Goal: Task Accomplishment & Management: Manage account settings

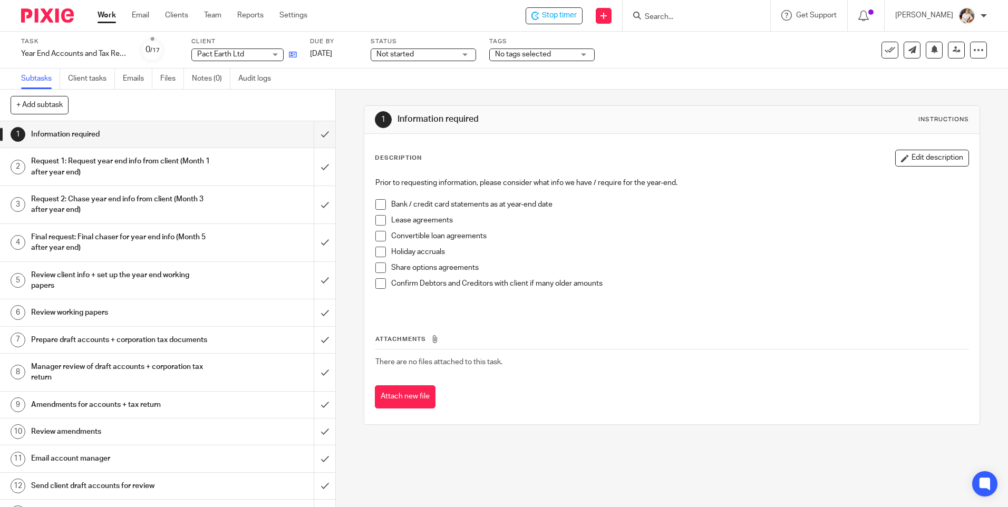
click at [292, 55] on icon at bounding box center [293, 55] width 8 height 8
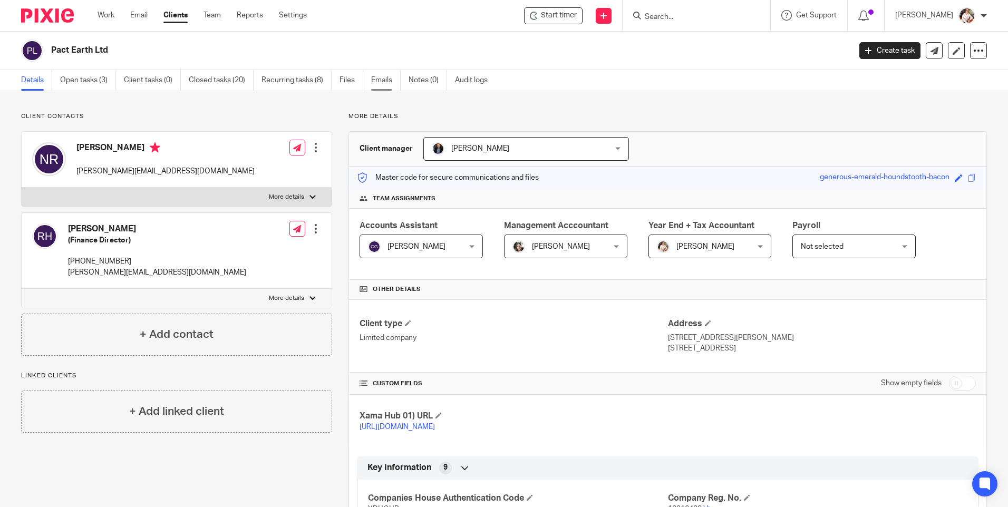
click at [383, 83] on link "Emails" at bounding box center [386, 80] width 30 height 21
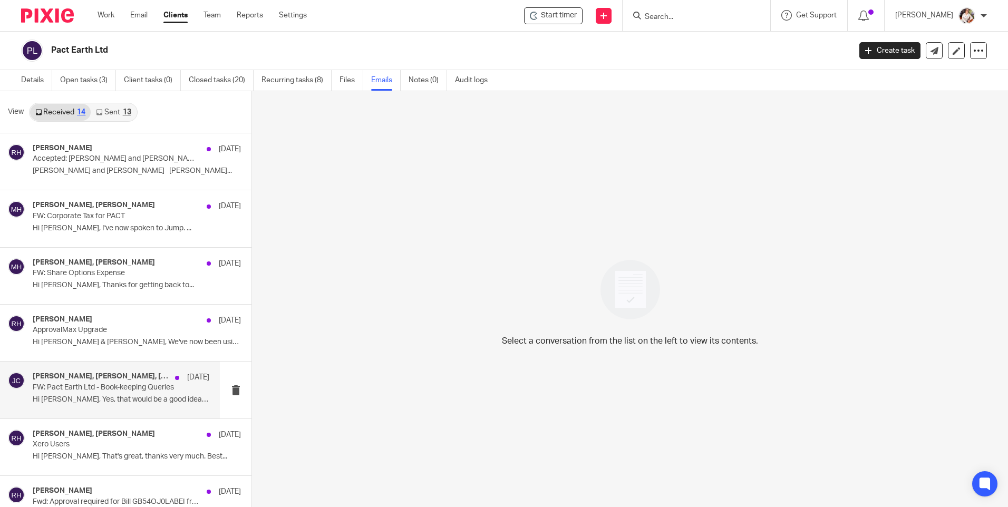
click at [78, 389] on p "FW: Pact Earth Ltd - Book-keeping Queries" at bounding box center [103, 387] width 141 height 9
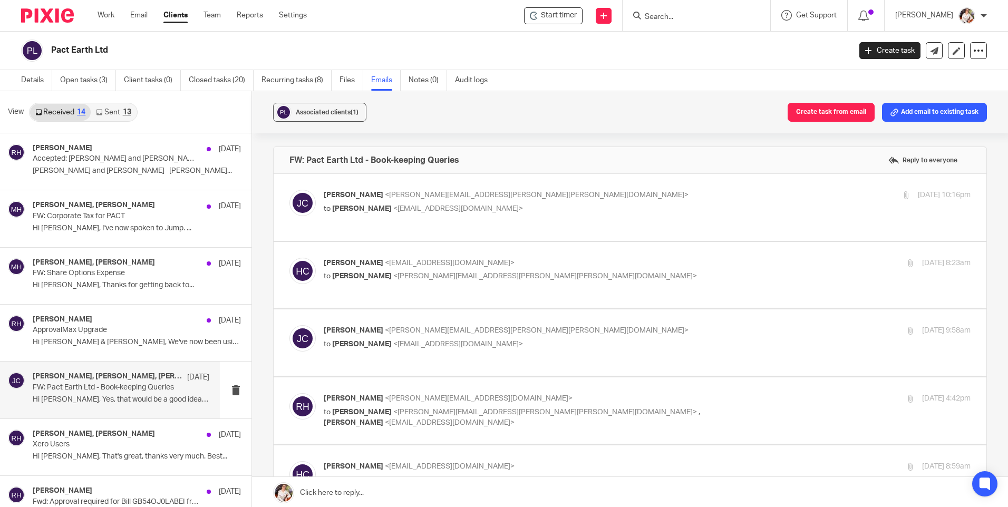
click at [570, 220] on div "Joanne Charlton <joanne.charlton@wilson-partners.co.uk> to Helen Campbell <hele…" at bounding box center [629, 207] width 681 height 35
click at [570, 199] on p "Joanne Charlton <joanne.charlton@wilson-partners.co.uk>" at bounding box center [539, 195] width 431 height 11
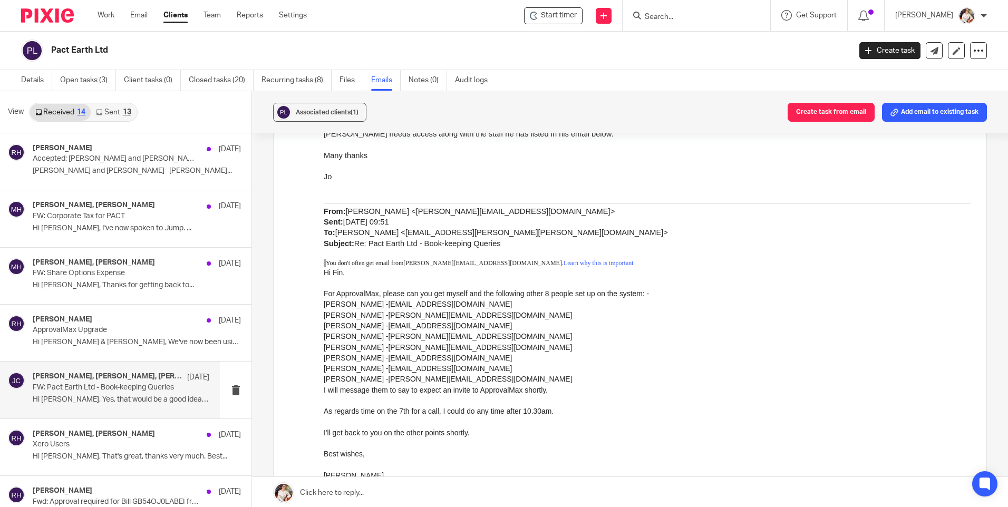
scroll to position [158, 0]
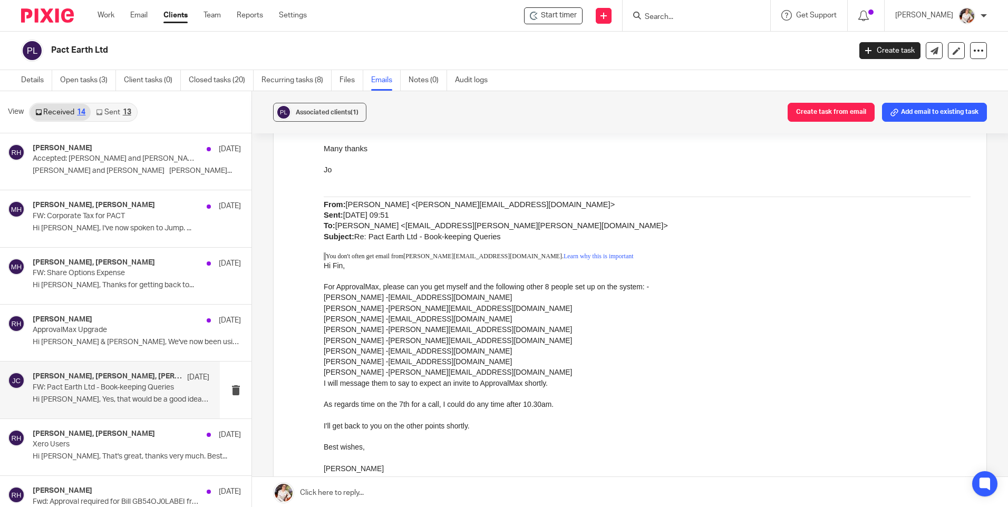
drag, startPoint x: 570, startPoint y: 199, endPoint x: 278, endPoint y: 277, distance: 301.9
click at [278, 277] on label at bounding box center [630, 416] width 713 height 801
click at [289, 32] on input "checkbox" at bounding box center [289, 31] width 1 height 1
checkbox input "false"
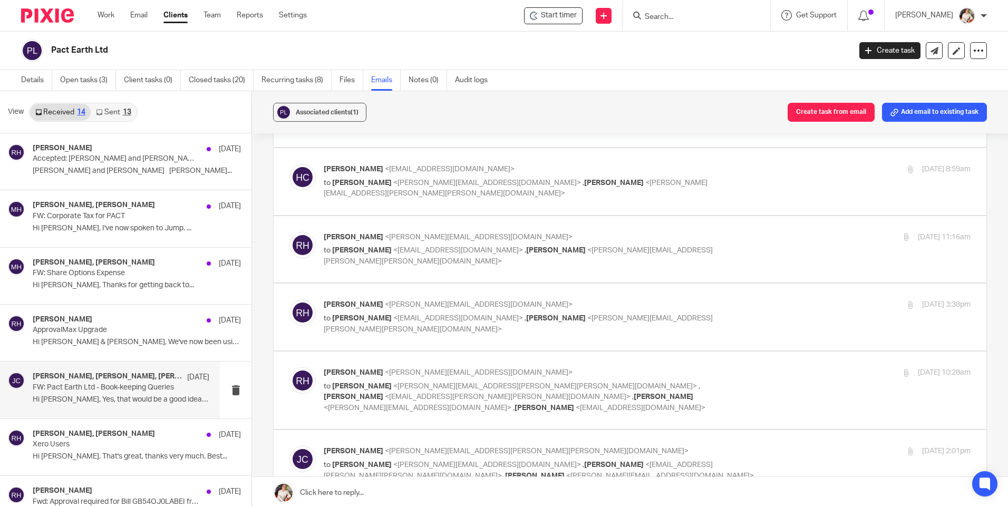
scroll to position [316, 0]
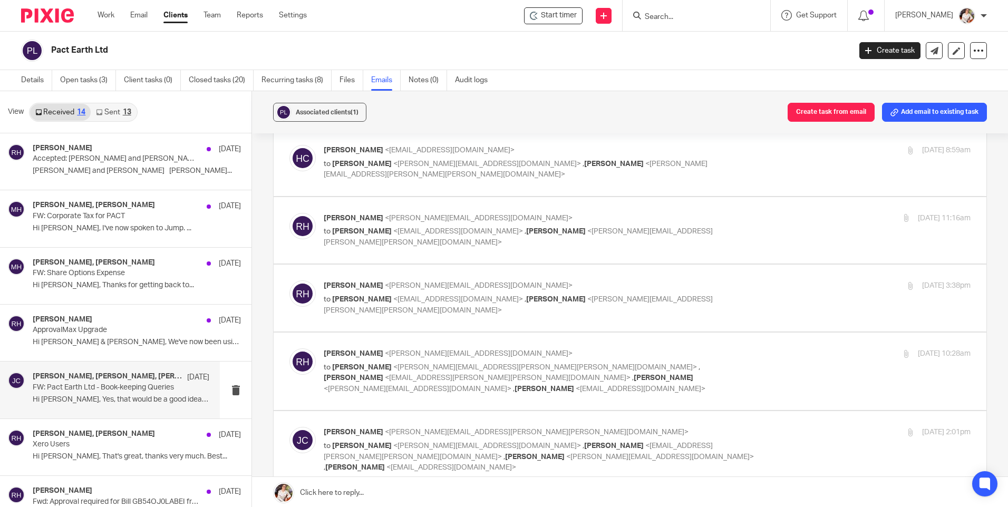
click at [463, 247] on div "Robert Hay <robert@pact.earth> to Helen Campbell <helenc@maxaccountants.co.uk> …" at bounding box center [629, 230] width 681 height 35
click at [774, 225] on div "Robert Hay <robert@pact.earth> to Helen Campbell <helenc@maxaccountants.co.uk> …" at bounding box center [647, 230] width 647 height 35
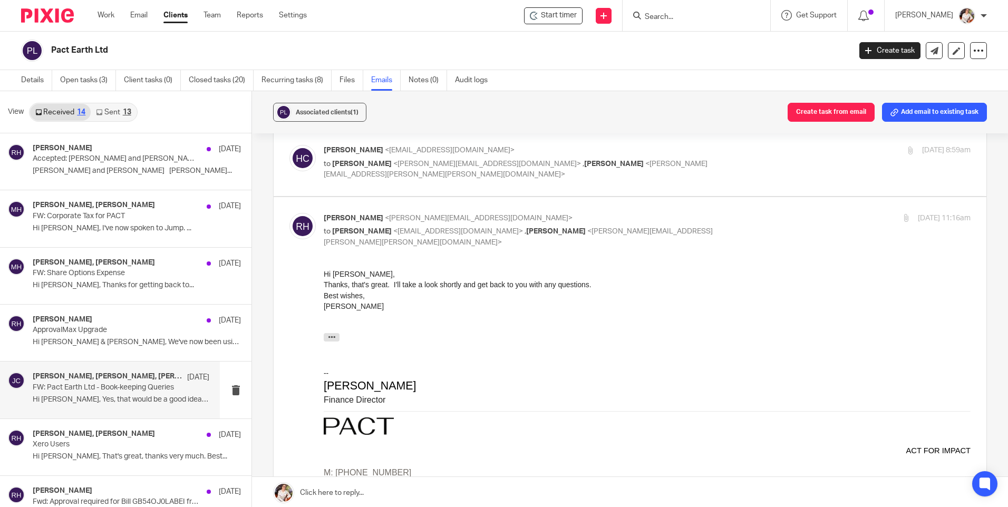
scroll to position [0, 0]
click at [774, 225] on div "Robert Hay <robert@pact.earth> to Helen Campbell <helenc@maxaccountants.co.uk> …" at bounding box center [647, 230] width 647 height 35
checkbox input "false"
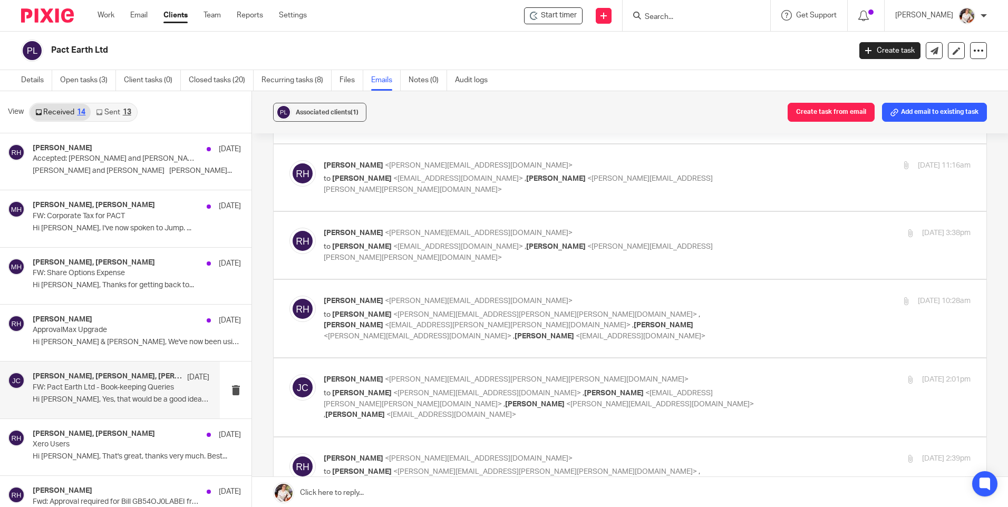
scroll to position [422, 0]
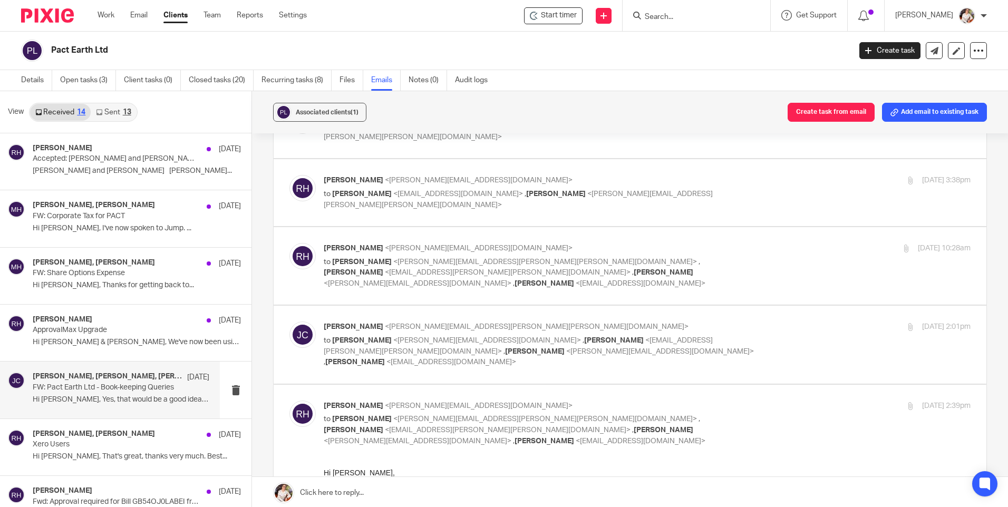
click at [755, 177] on div "26 Jun 2025 3:38pm" at bounding box center [863, 180] width 216 height 11
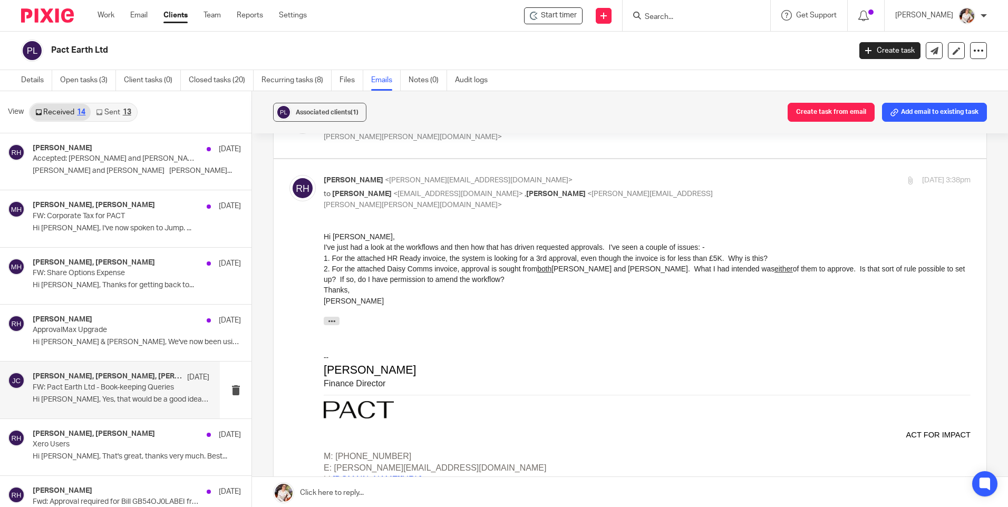
scroll to position [0, 0]
click at [766, 179] on div "26 Jun 2025 3:38pm" at bounding box center [863, 180] width 216 height 11
checkbox input "false"
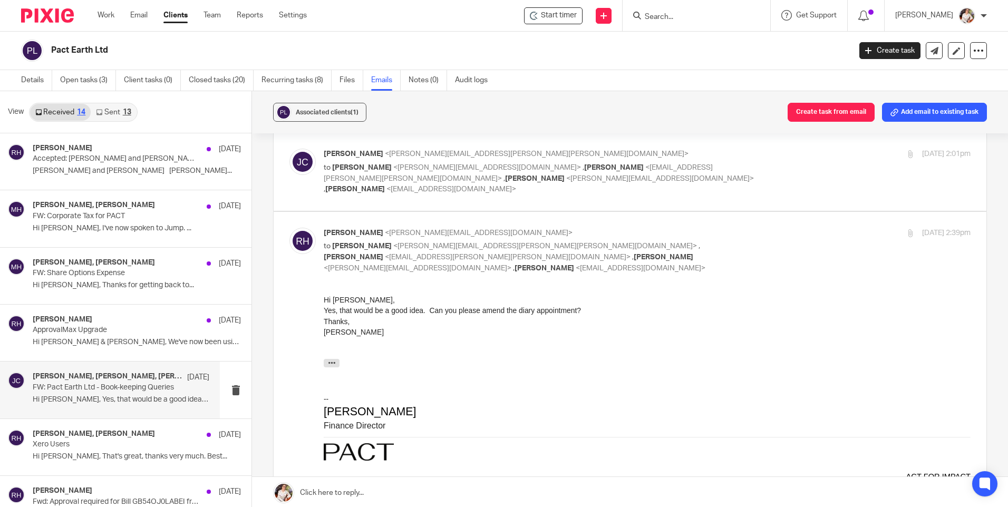
scroll to position [474, 0]
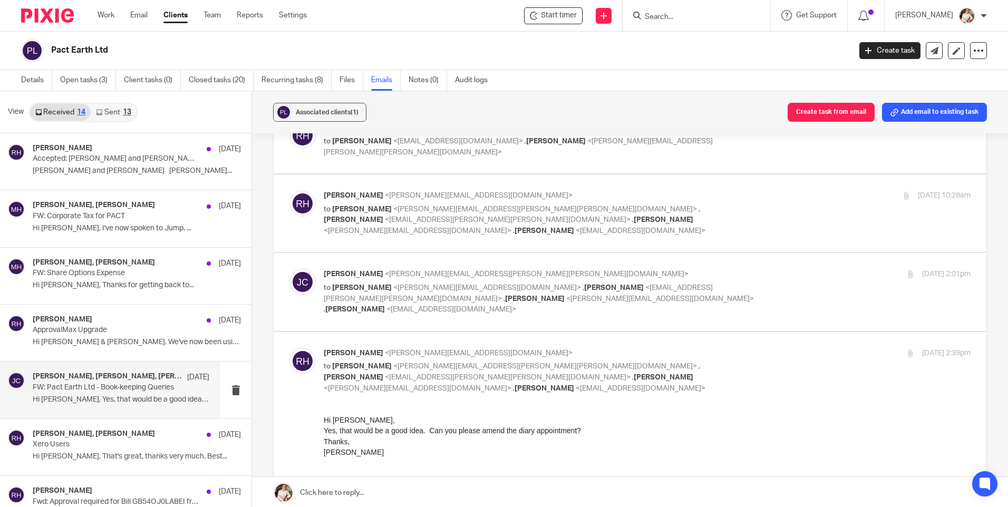
click at [764, 277] on div "Joanne Charlton <joanne.charlton@wilson-partners.co.uk> to Robert Hay <robert@p…" at bounding box center [647, 292] width 647 height 46
checkbox input "true"
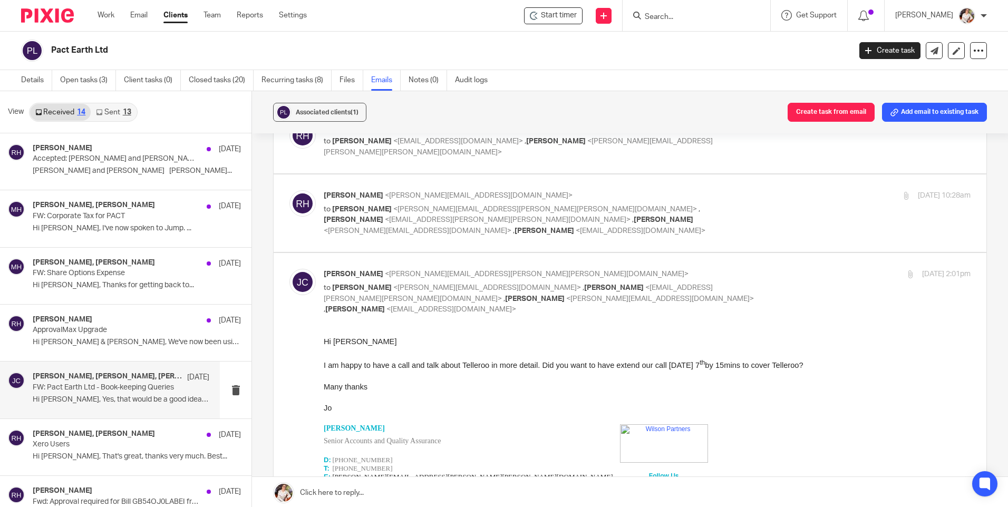
scroll to position [0, 0]
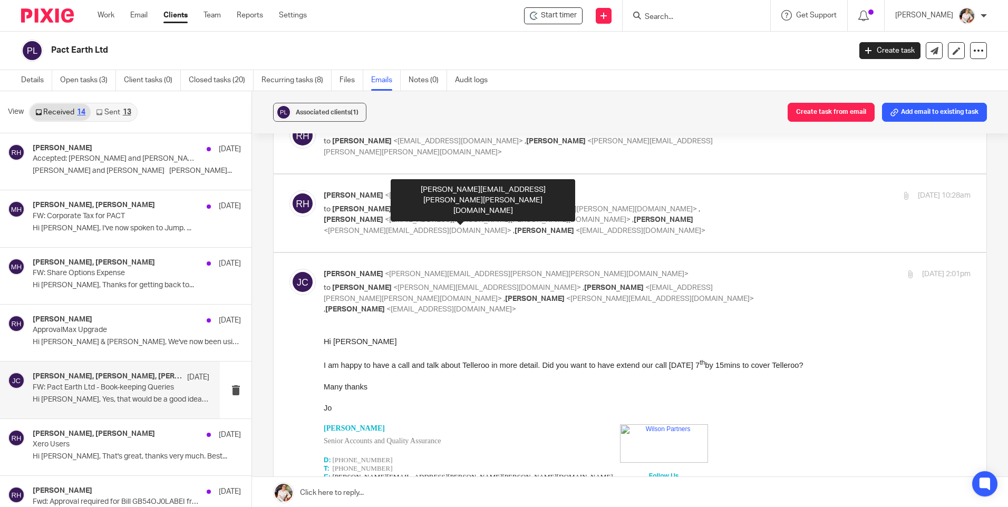
click at [442, 209] on span "<joanne.charlton@wilson-partners.co.uk>" at bounding box center [545, 209] width 304 height 7
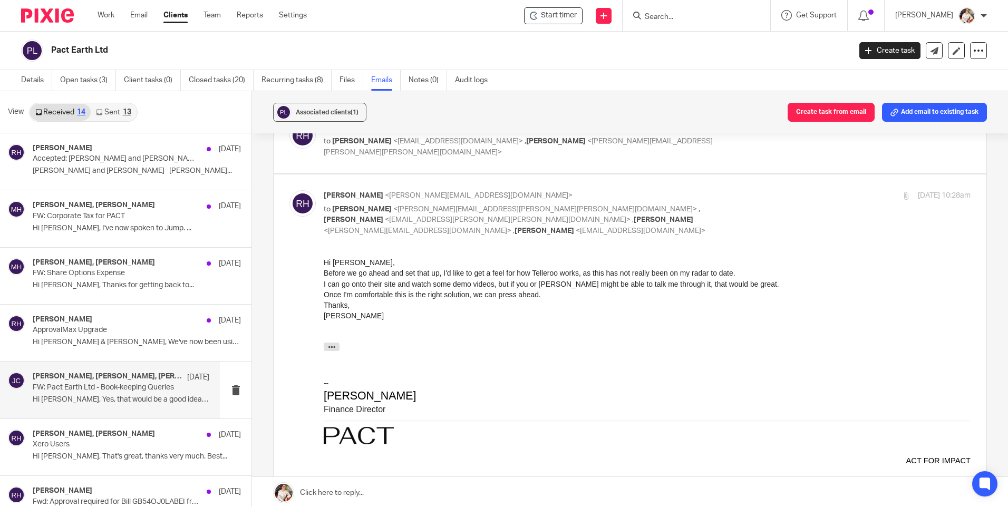
drag, startPoint x: 505, startPoint y: 228, endPoint x: 550, endPoint y: 245, distance: 48.1
click at [541, 242] on div "Robert Hay <robert@pact.earth> to Joanne Charlton <joanne.charlton@wilson-partn…" at bounding box center [629, 429] width 681 height 479
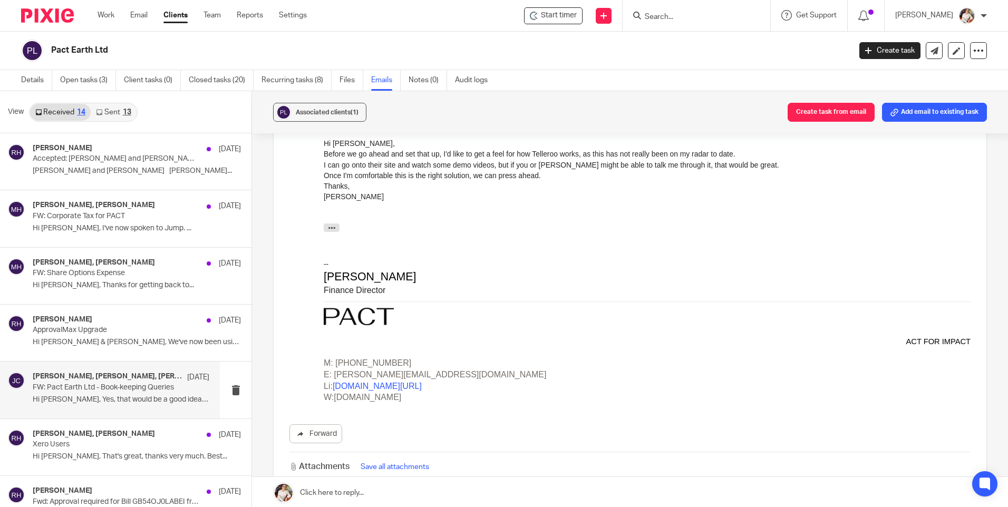
scroll to position [474, 0]
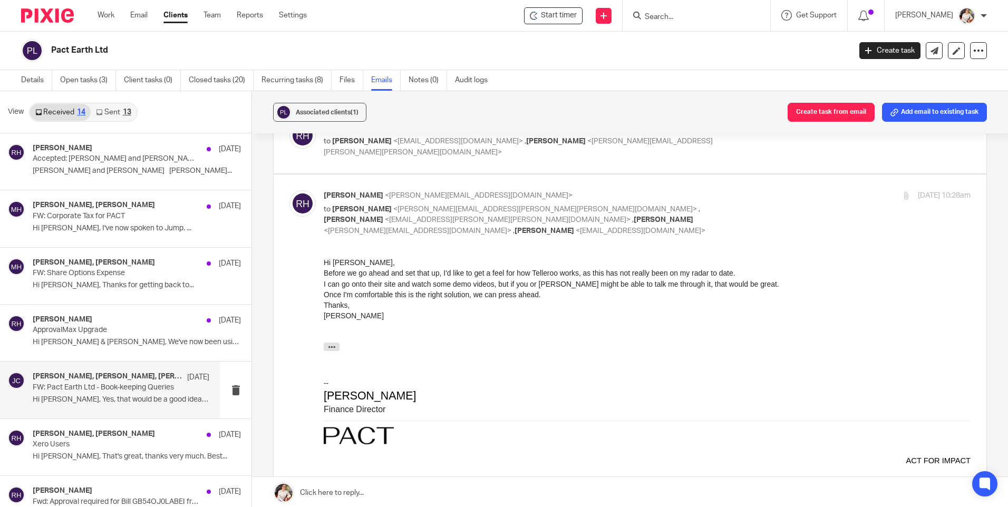
click at [498, 207] on span "<joanne.charlton@wilson-partners.co.uk>" at bounding box center [545, 209] width 304 height 7
checkbox input "false"
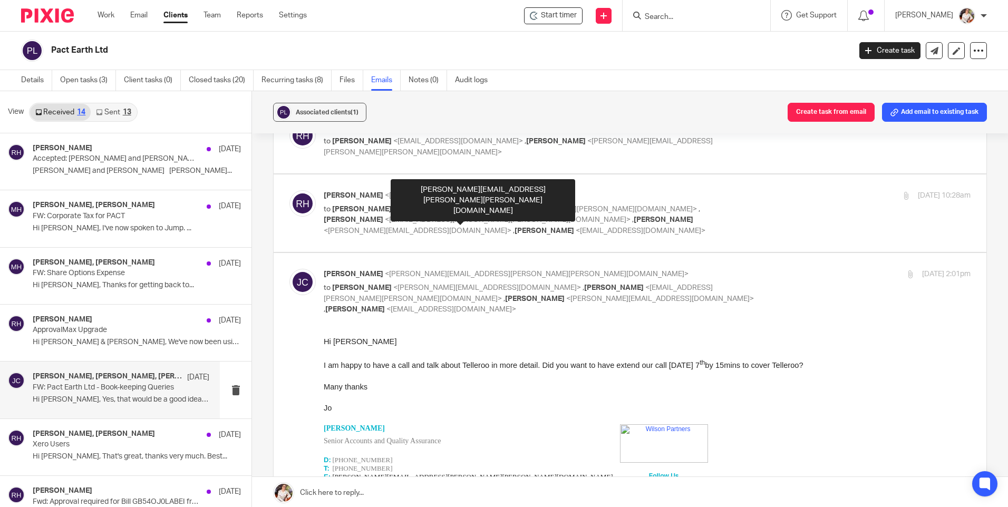
drag, startPoint x: 482, startPoint y: 191, endPoint x: 473, endPoint y: 191, distance: 9.0
click at [474, 191] on div "joanne.charlton@wilson-partners.co.uk" at bounding box center [483, 200] width 184 height 42
drag, startPoint x: 401, startPoint y: 188, endPoint x: 537, endPoint y: 188, distance: 136.0
click at [537, 188] on div "joanne.charlton@wilson-partners.co.uk" at bounding box center [483, 200] width 184 height 42
drag, startPoint x: 537, startPoint y: 188, endPoint x: 518, endPoint y: 189, distance: 19.0
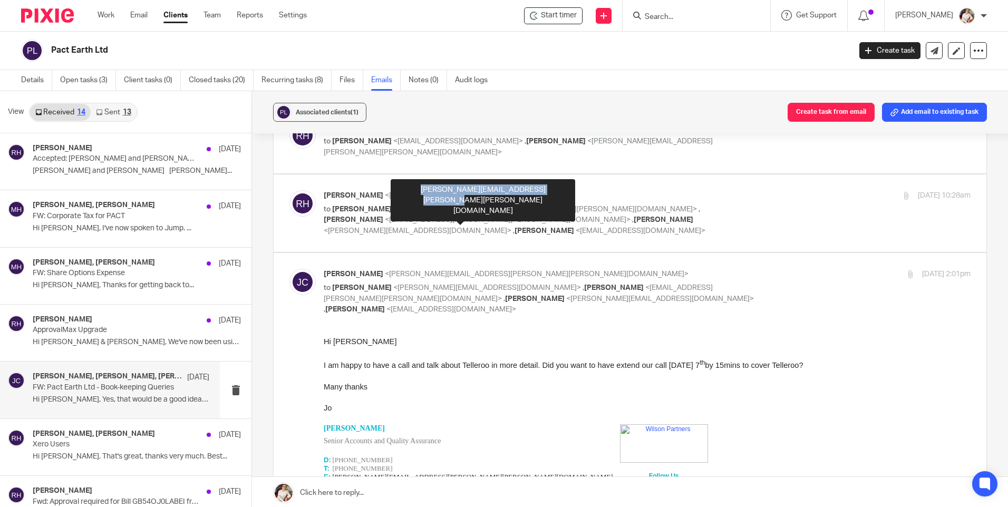
copy div "joanne.charlton@wilson-partners.co.uk"
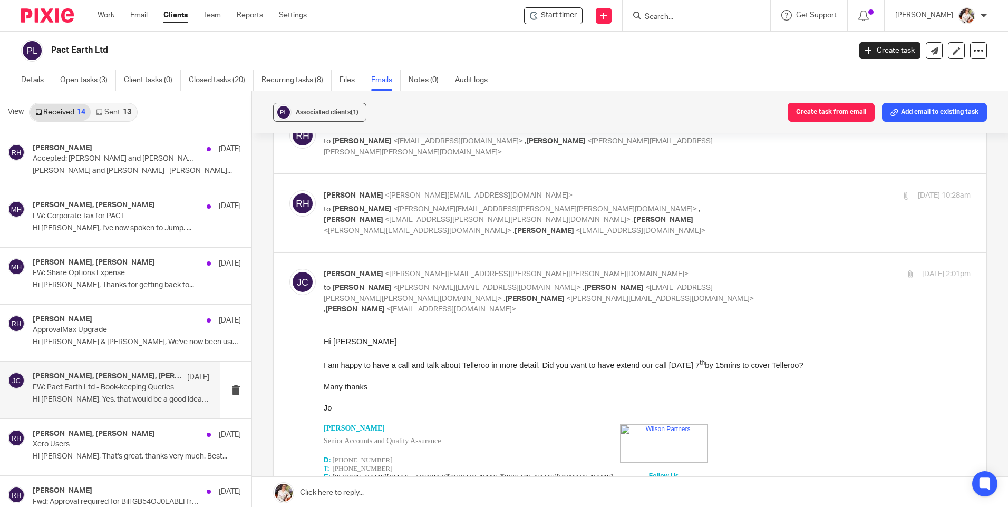
click at [852, 293] on div "Joanne Charlton <joanne.charlton@wilson-partners.co.uk> to Robert Hay <robert@p…" at bounding box center [647, 292] width 647 height 46
checkbox input "false"
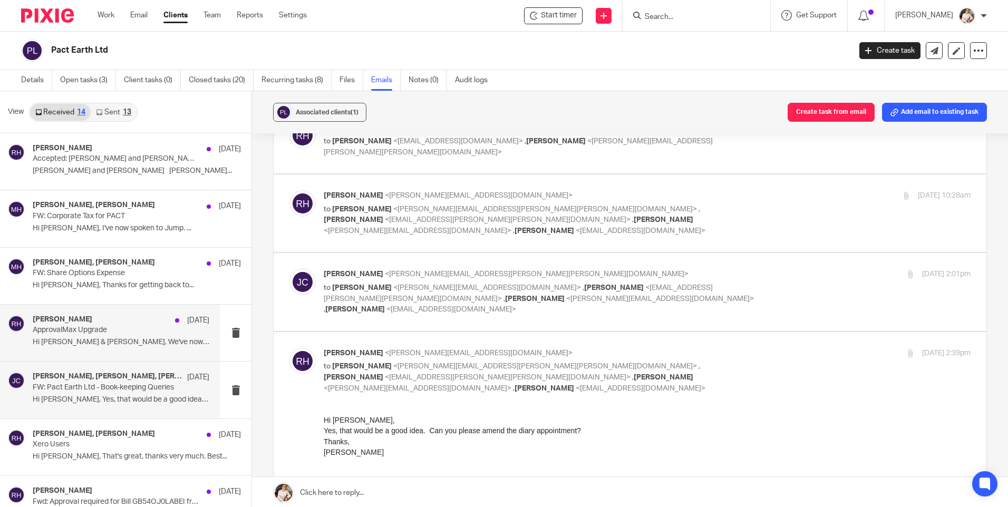
click at [43, 332] on p "ApprovalMax Upgrade" at bounding box center [103, 330] width 141 height 9
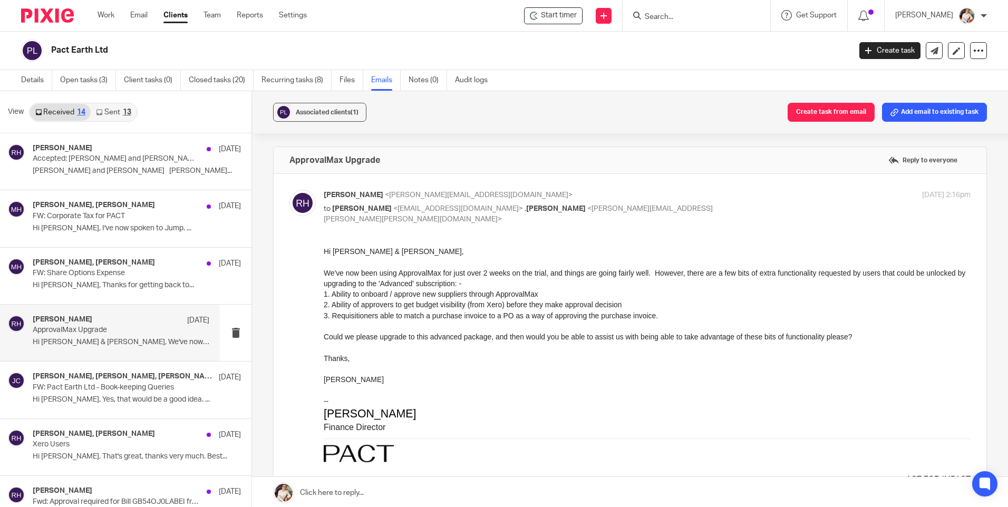
scroll to position [0, 0]
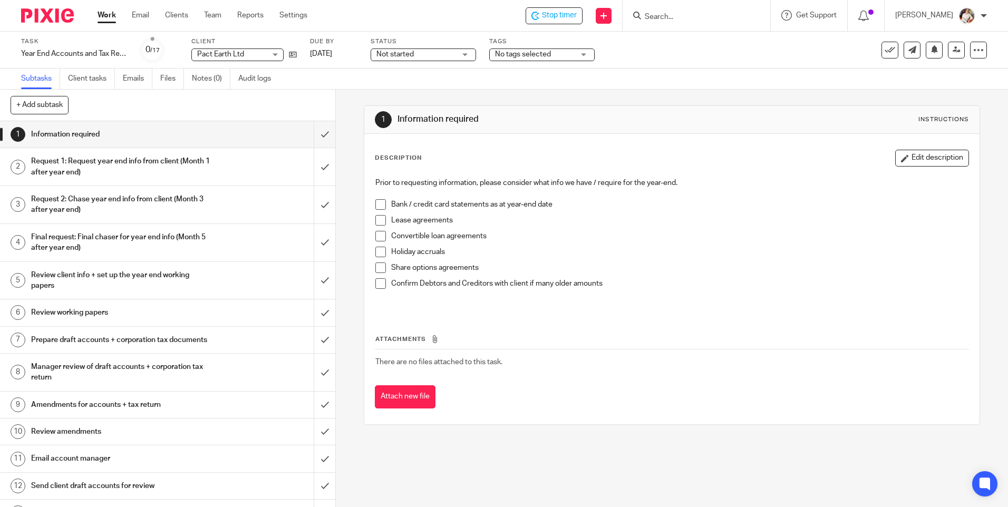
click at [837, 346] on th "Attachments" at bounding box center [671, 341] width 593 height 15
click at [557, 14] on span "Stop timer" at bounding box center [559, 15] width 35 height 11
click at [105, 18] on link "Work" at bounding box center [107, 15] width 18 height 11
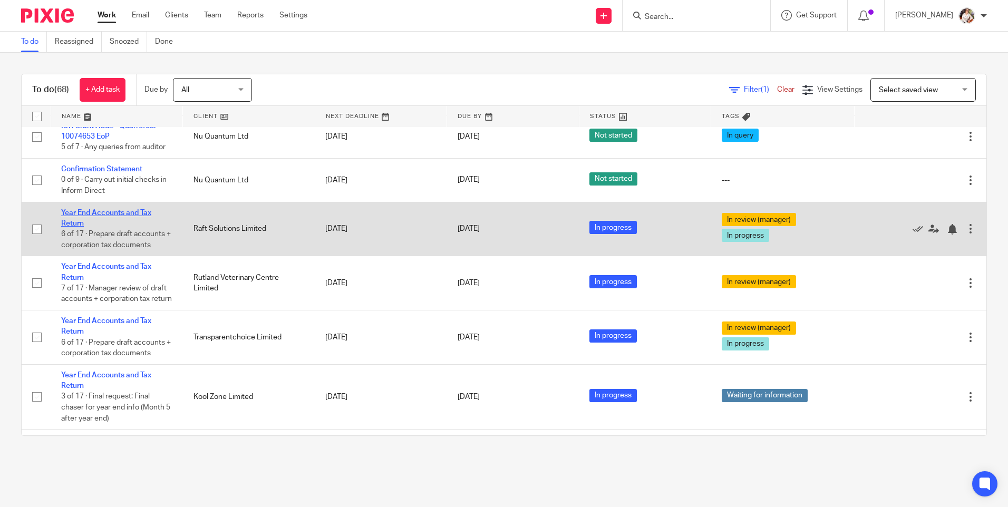
scroll to position [316, 0]
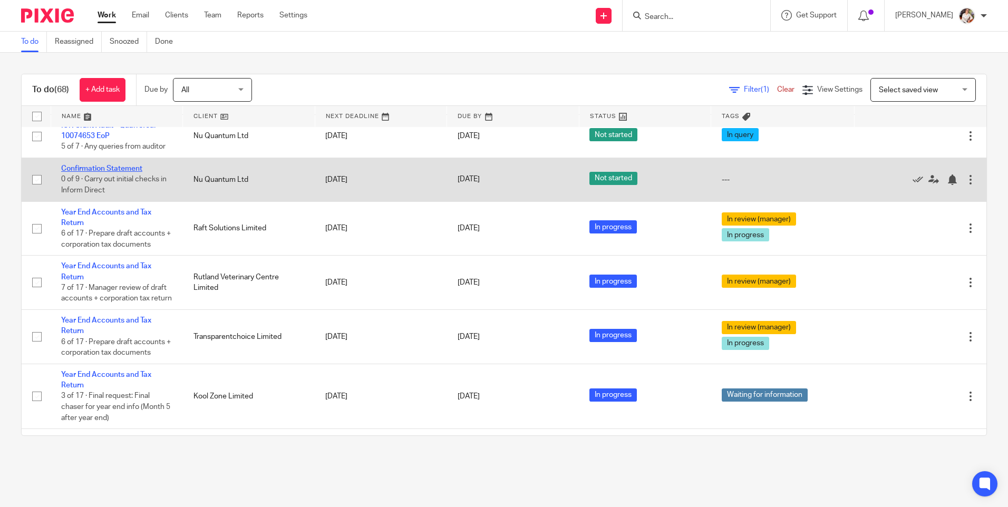
click at [107, 172] on link "Confirmation Statement" at bounding box center [101, 168] width 81 height 7
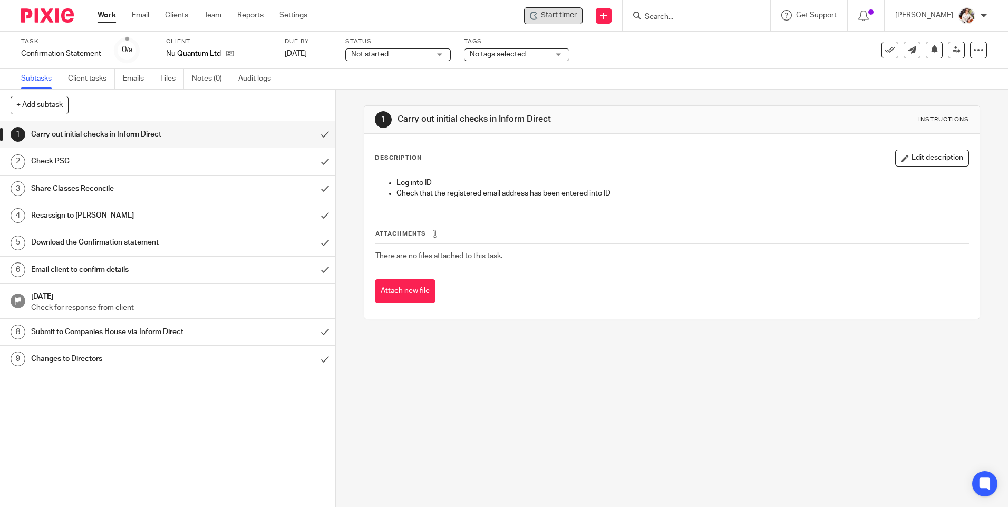
click at [558, 16] on span "Start timer" at bounding box center [559, 15] width 36 height 11
click at [555, 11] on span "Start timer" at bounding box center [559, 15] width 36 height 11
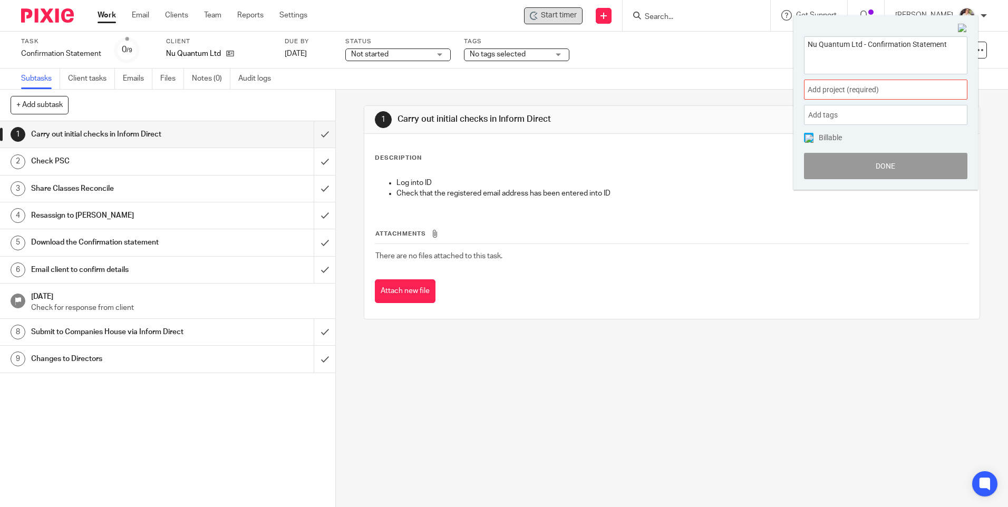
click at [947, 89] on div "Add project (required) :" at bounding box center [885, 90] width 163 height 20
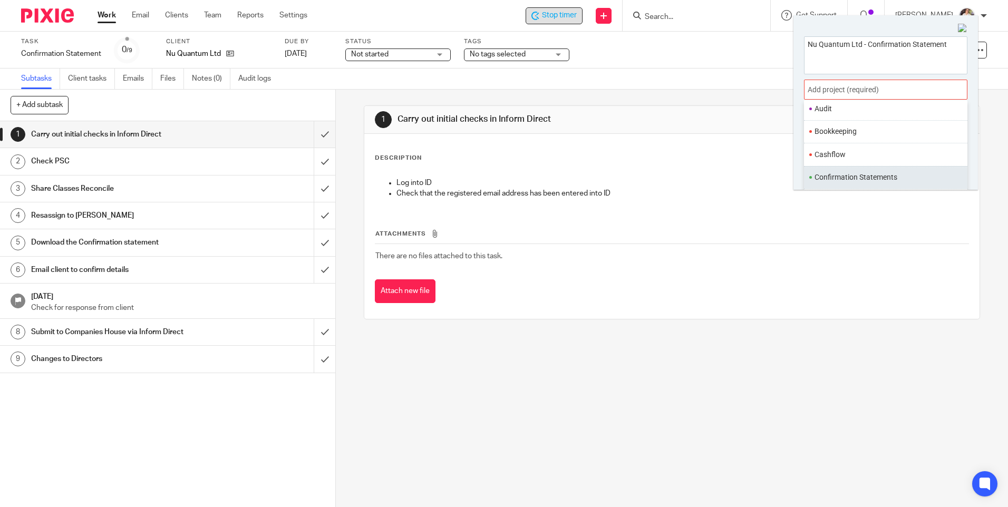
scroll to position [105, 0]
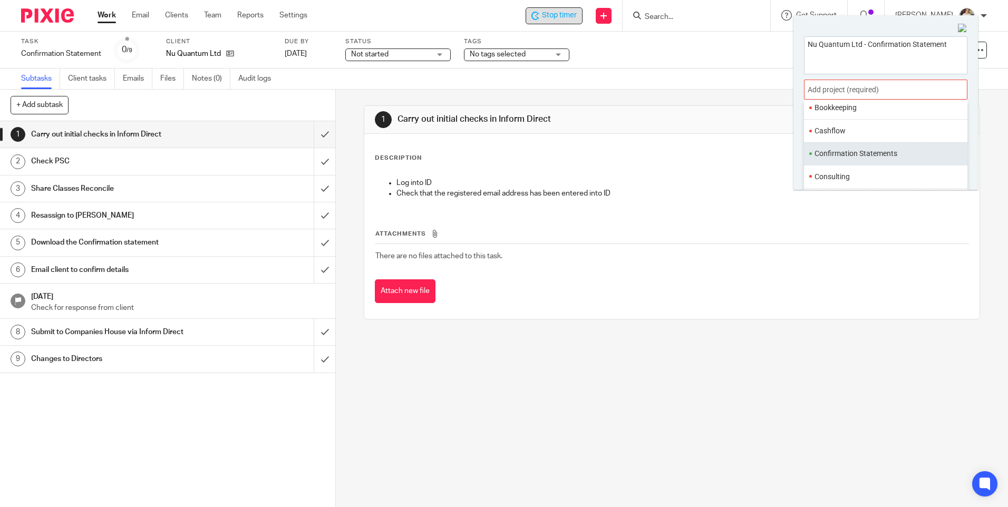
click at [854, 153] on li "Confirmation Statements" at bounding box center [883, 153] width 138 height 11
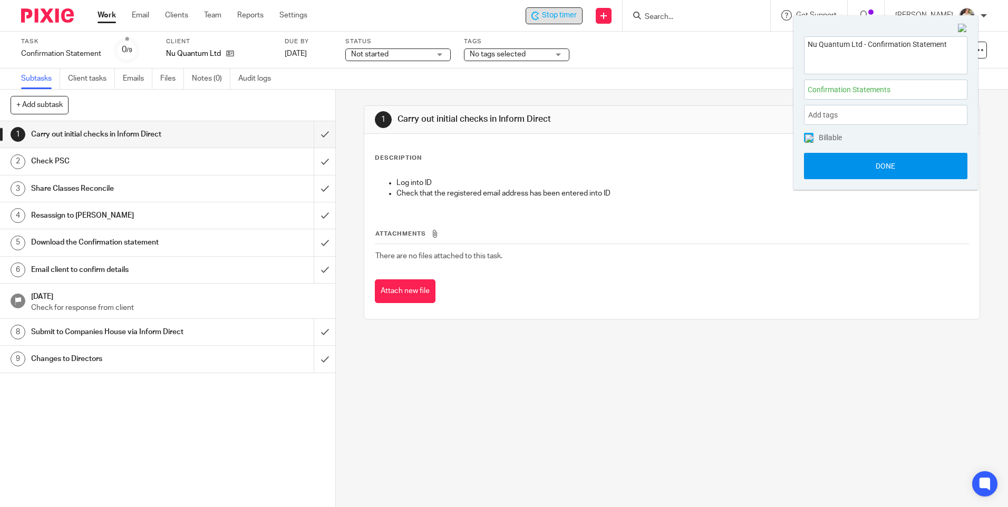
click at [847, 170] on button "Done" at bounding box center [885, 166] width 163 height 26
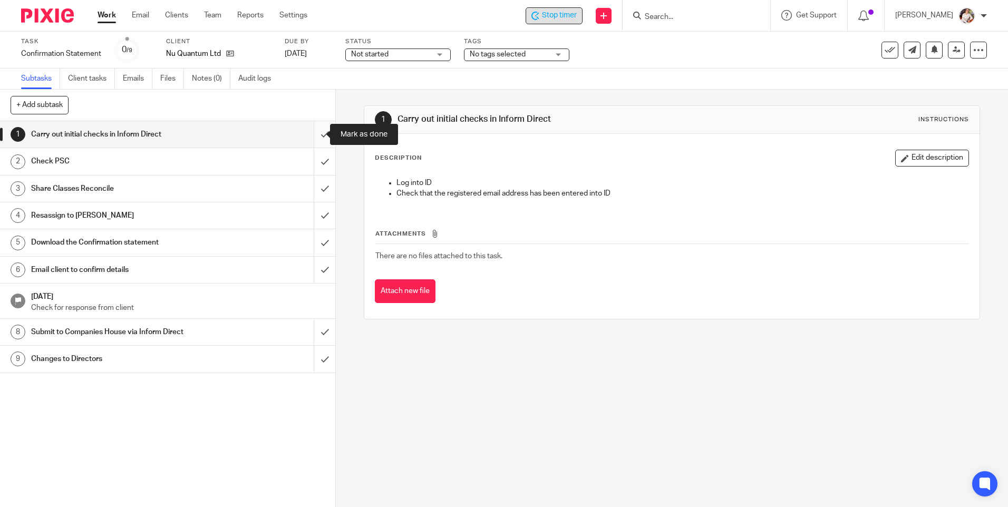
drag, startPoint x: 308, startPoint y: 132, endPoint x: 313, endPoint y: 128, distance: 6.0
click at [308, 132] on input "submit" at bounding box center [167, 134] width 335 height 26
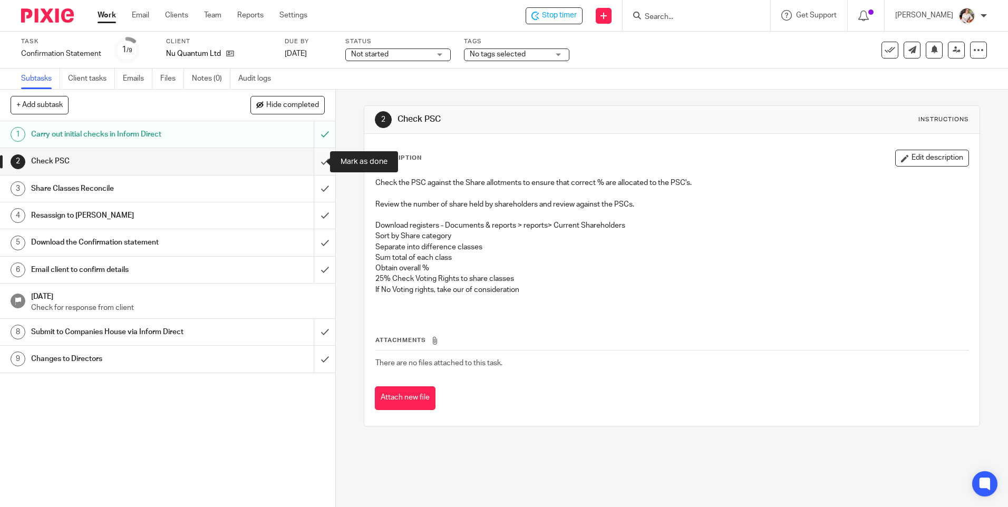
click at [313, 162] on input "submit" at bounding box center [167, 161] width 335 height 26
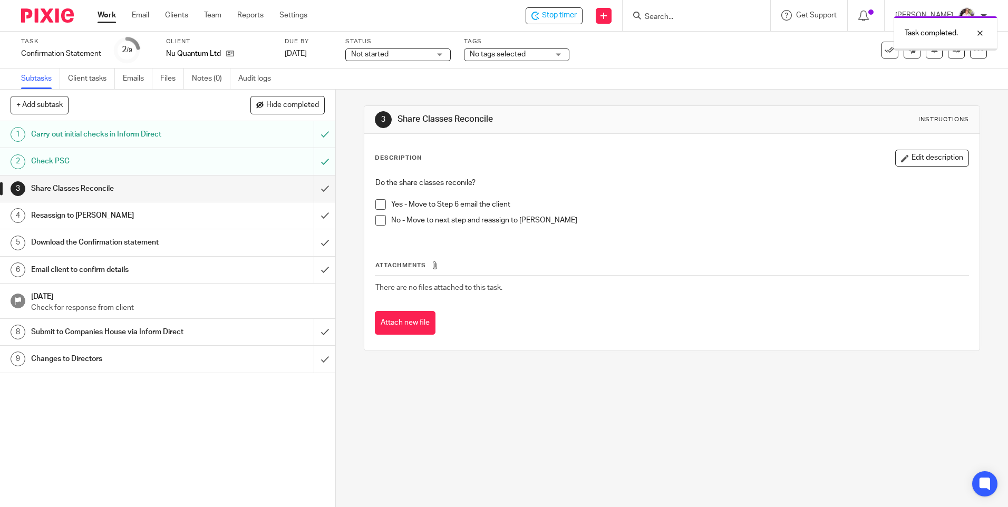
click at [377, 205] on span at bounding box center [380, 204] width 11 height 11
click at [317, 189] on input "submit" at bounding box center [167, 189] width 335 height 26
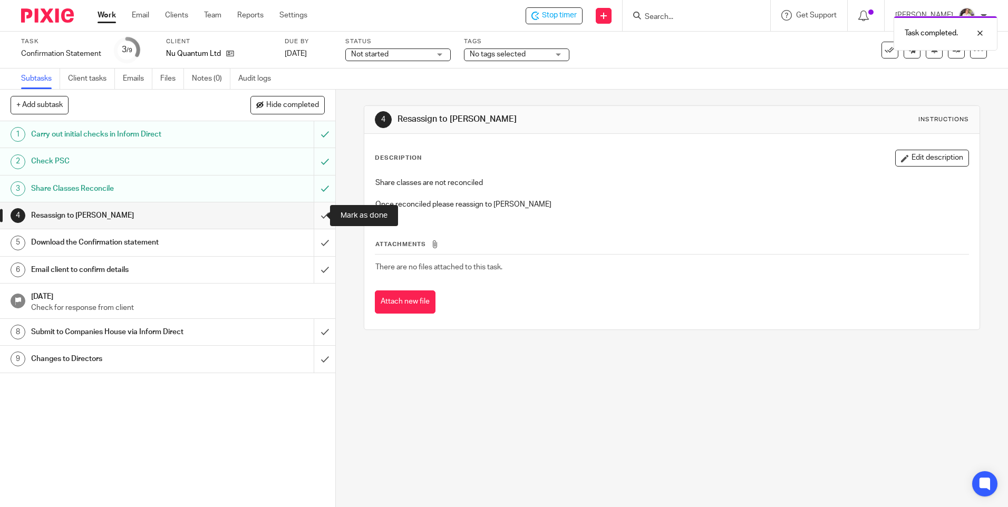
click at [314, 216] on input "submit" at bounding box center [167, 215] width 335 height 26
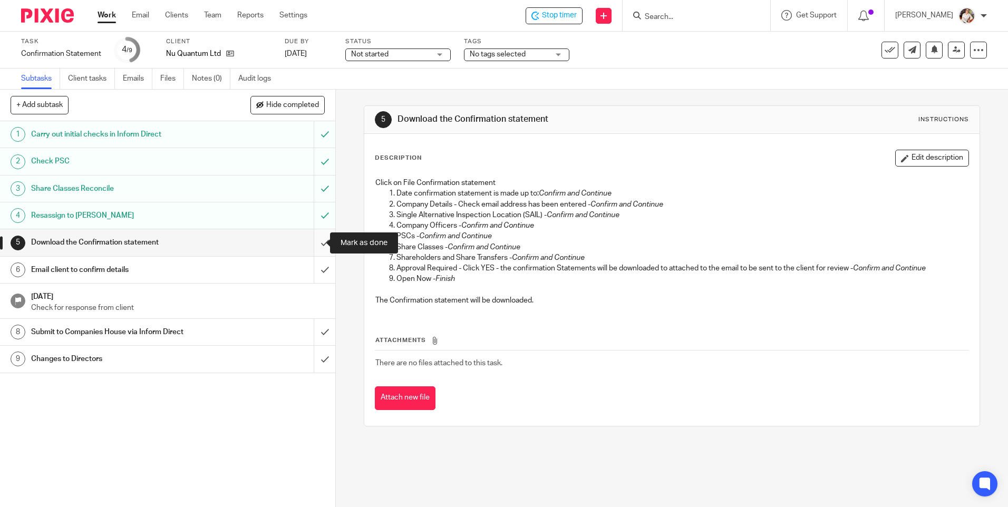
click at [313, 244] on input "submit" at bounding box center [167, 242] width 335 height 26
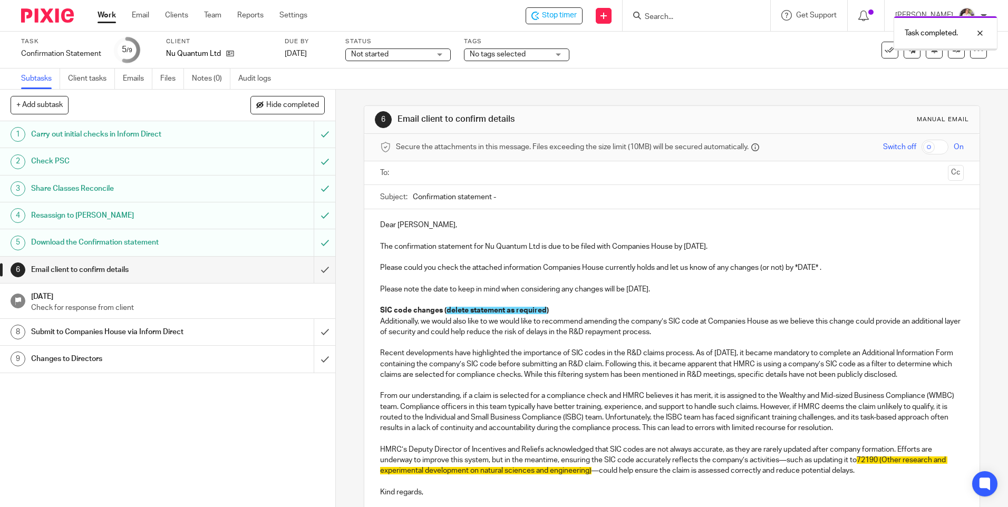
click at [445, 175] on input "text" at bounding box center [671, 173] width 543 height 12
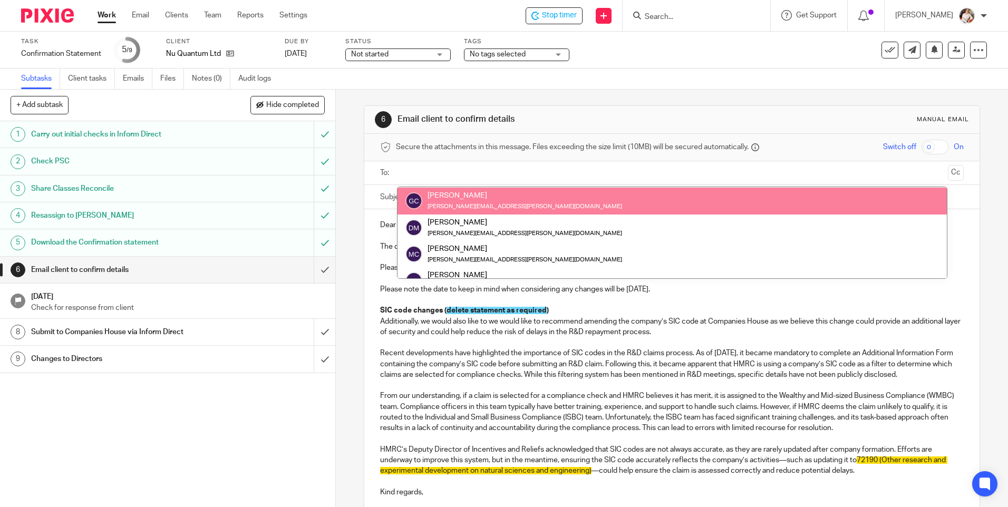
scroll to position [158, 0]
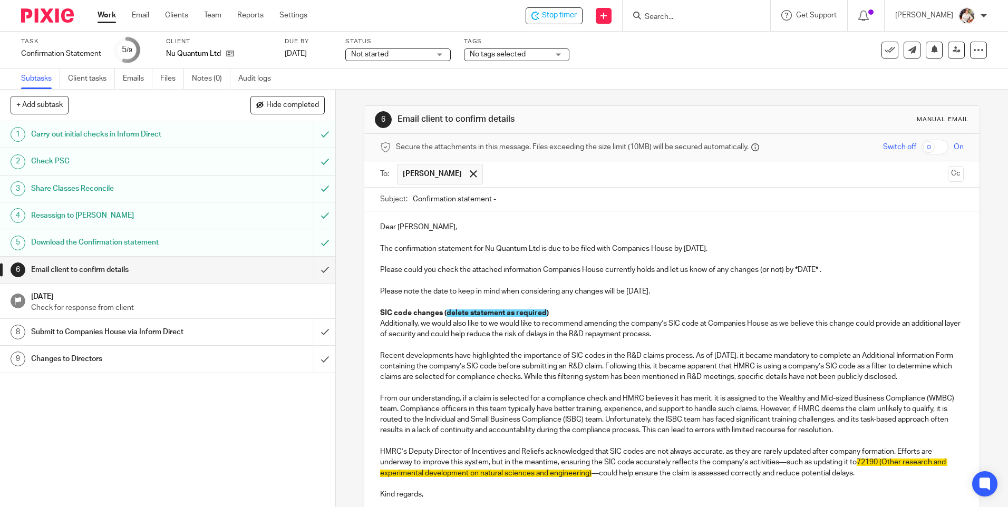
click at [444, 228] on p "Dear Dawn," at bounding box center [671, 227] width 583 height 11
click at [411, 226] on p "Dear Dawn," at bounding box center [671, 227] width 583 height 11
click at [495, 203] on input "Confirmation statement -" at bounding box center [688, 200] width 550 height 24
type input "Confirmation statement - Nu Quantum Ltd"
click at [689, 251] on p "The confirmation statement for Nu Quantum Ltd is due to be filed with Companies…" at bounding box center [671, 249] width 583 height 11
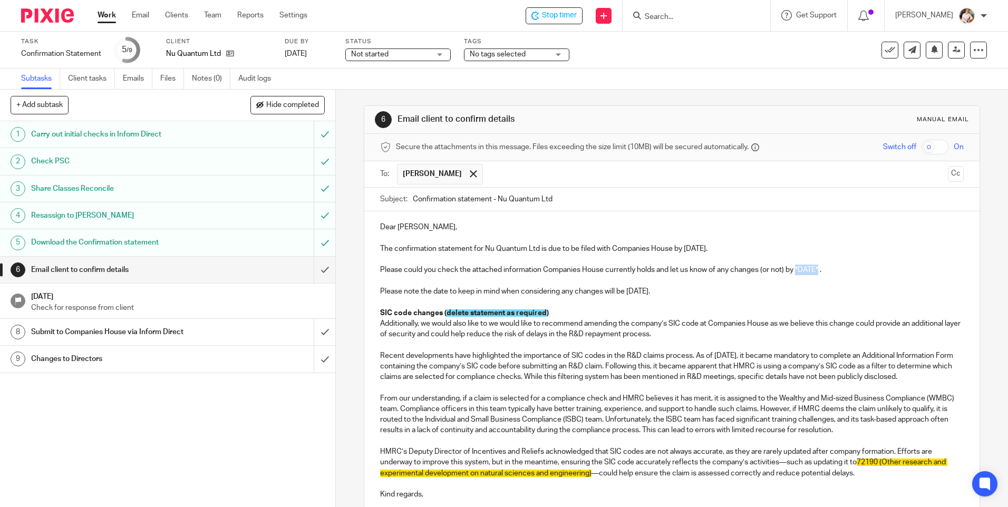
drag, startPoint x: 816, startPoint y: 270, endPoint x: 794, endPoint y: 270, distance: 22.7
click at [794, 270] on p "Please could you check the attached information Companies House currently holds…" at bounding box center [671, 270] width 583 height 11
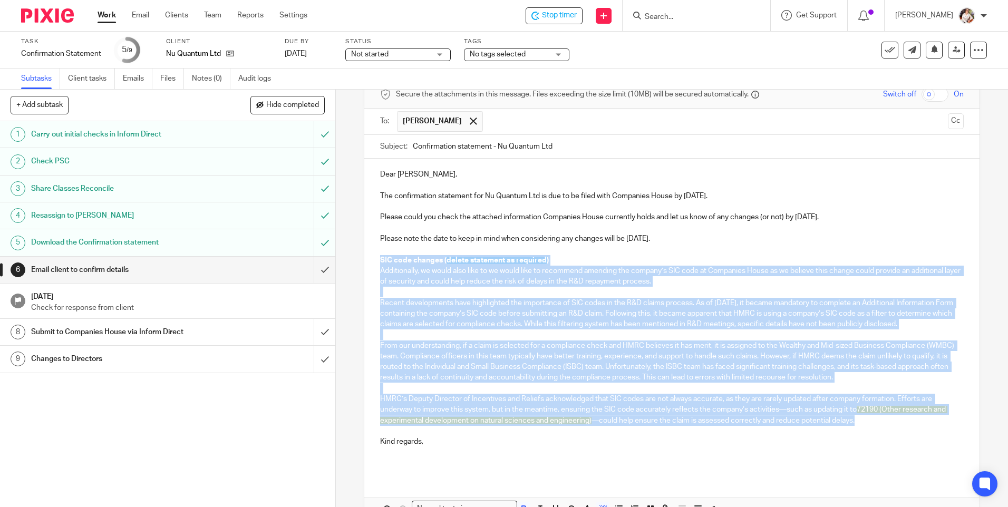
drag, startPoint x: 376, startPoint y: 260, endPoint x: 917, endPoint y: 434, distance: 568.6
click at [917, 434] on div "Dear Jonathan, The confirmation statement for Nu Quantum Ltd is due to be filed…" at bounding box center [671, 317] width 615 height 317
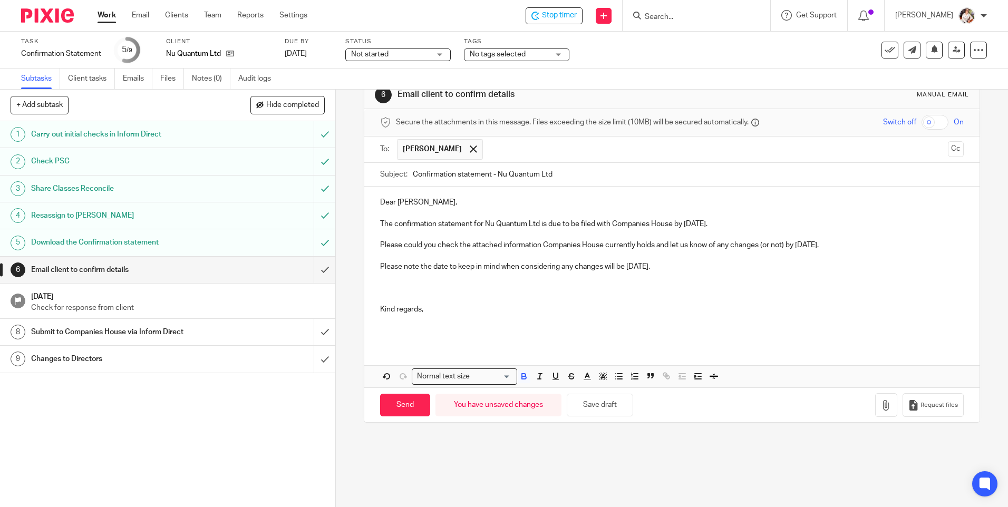
scroll to position [25, 0]
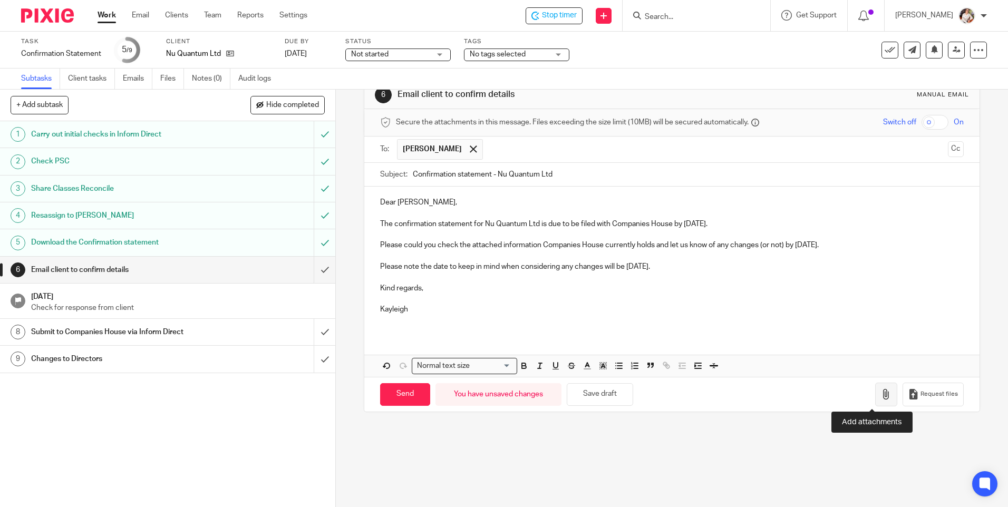
click at [881, 400] on icon "button" at bounding box center [886, 394] width 11 height 11
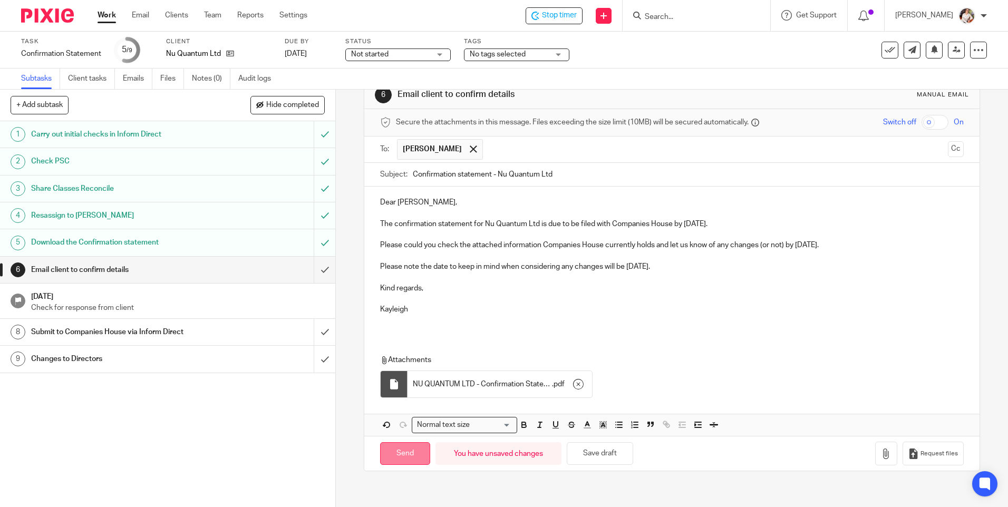
click at [413, 453] on input "Send" at bounding box center [405, 453] width 50 height 23
type input "Sent"
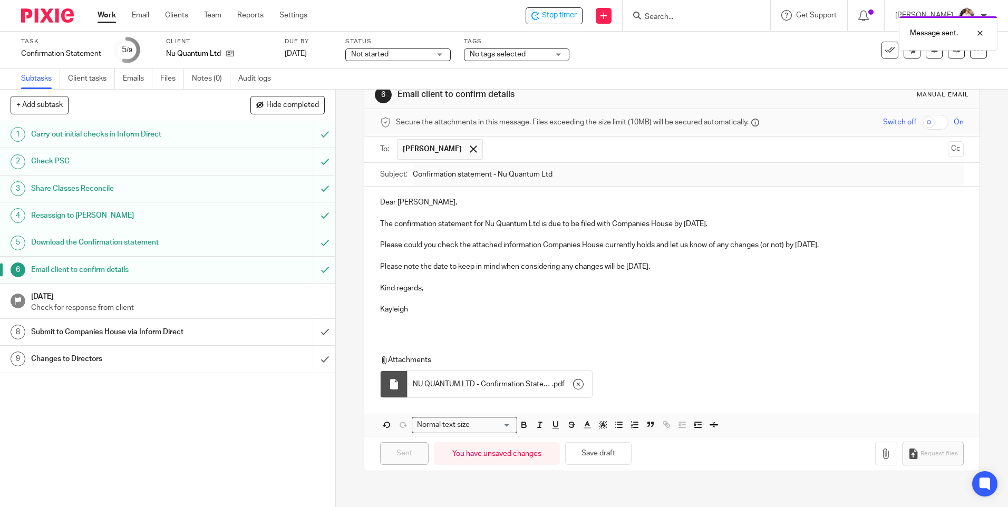
click at [526, 48] on div "Message sent." at bounding box center [750, 31] width 493 height 40
click at [524, 55] on span "No tags selected" at bounding box center [498, 54] width 56 height 7
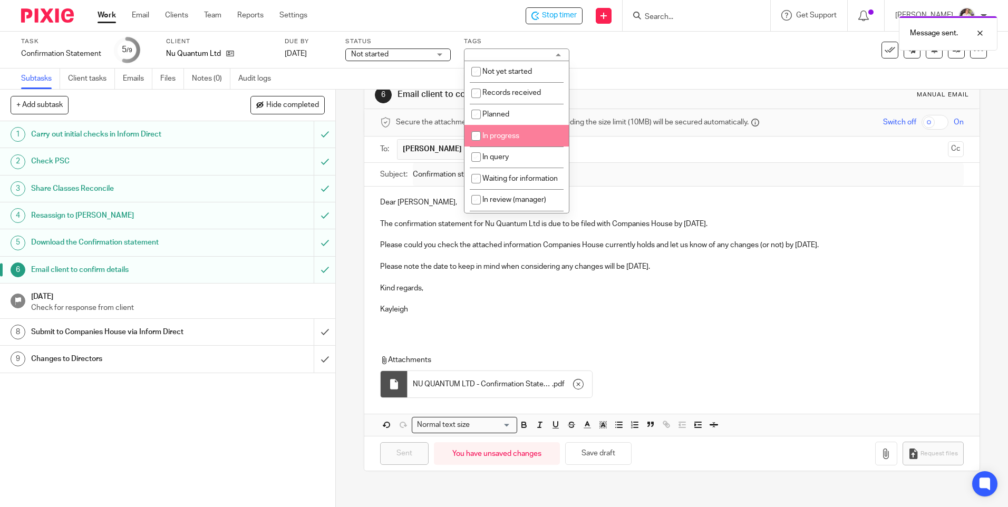
click at [521, 129] on li "In progress" at bounding box center [516, 136] width 104 height 22
checkbox input "true"
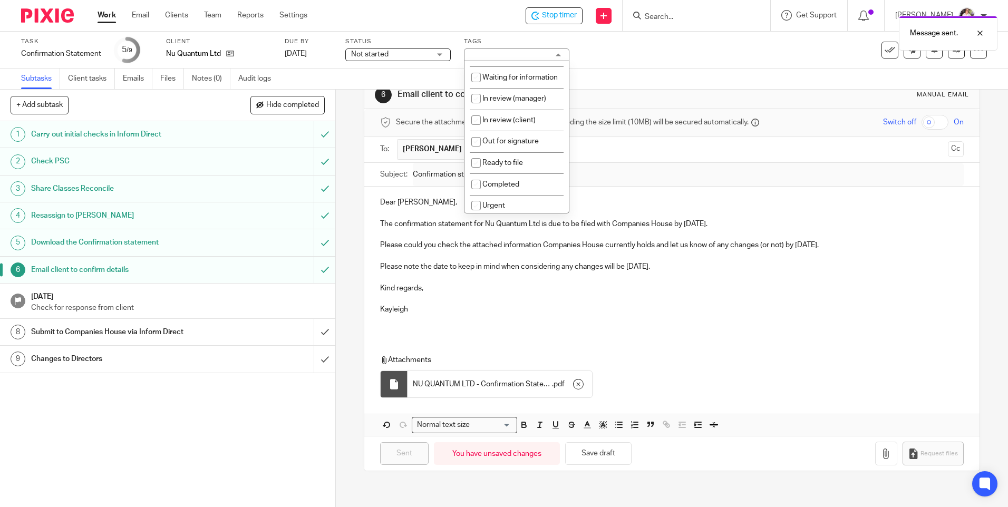
scroll to position [105, 0]
click at [520, 120] on span "In review (client)" at bounding box center [508, 115] width 53 height 7
checkbox input "true"
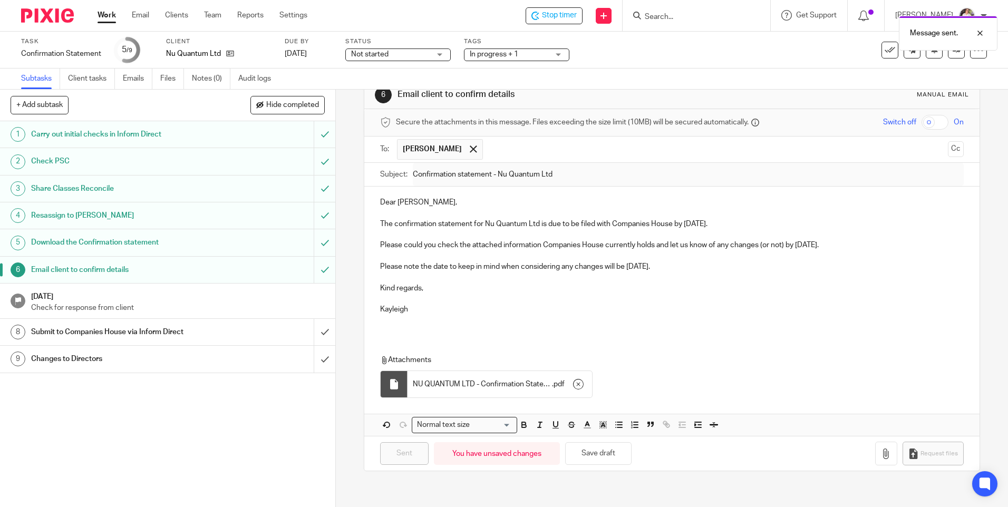
click at [617, 56] on div "Task Confirmation Statement Save Confirmation Statement 5 /9 Client Nu Quantum …" at bounding box center [423, 49] width 805 height 25
click at [556, 16] on span "Stop timer" at bounding box center [559, 15] width 35 height 11
click at [109, 11] on link "Work" at bounding box center [107, 15] width 18 height 11
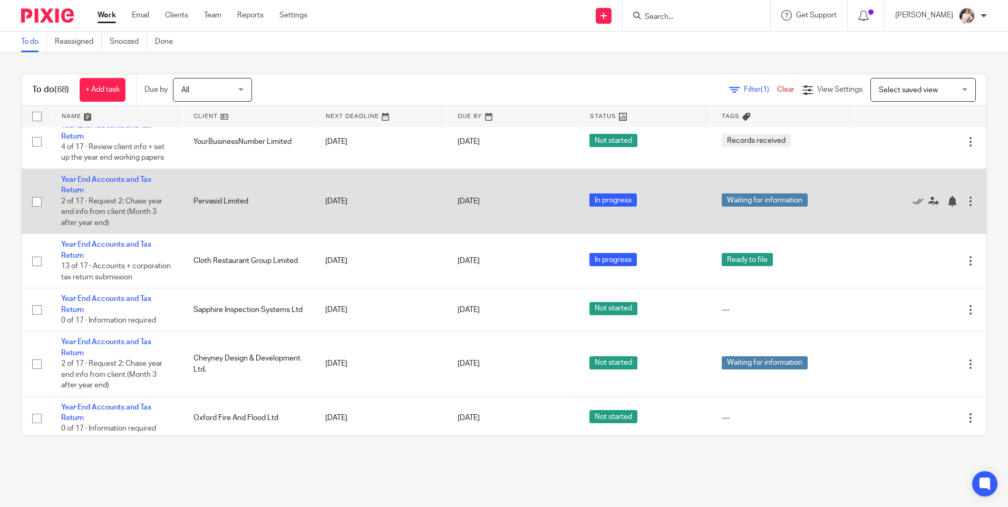
scroll to position [1897, 0]
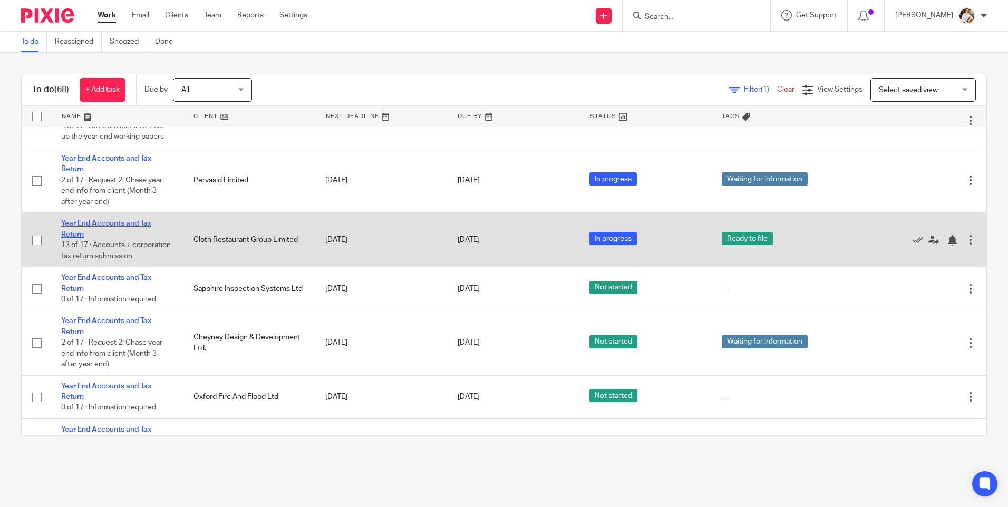
click at [91, 238] on link "Year End Accounts and Tax Return" at bounding box center [106, 229] width 90 height 18
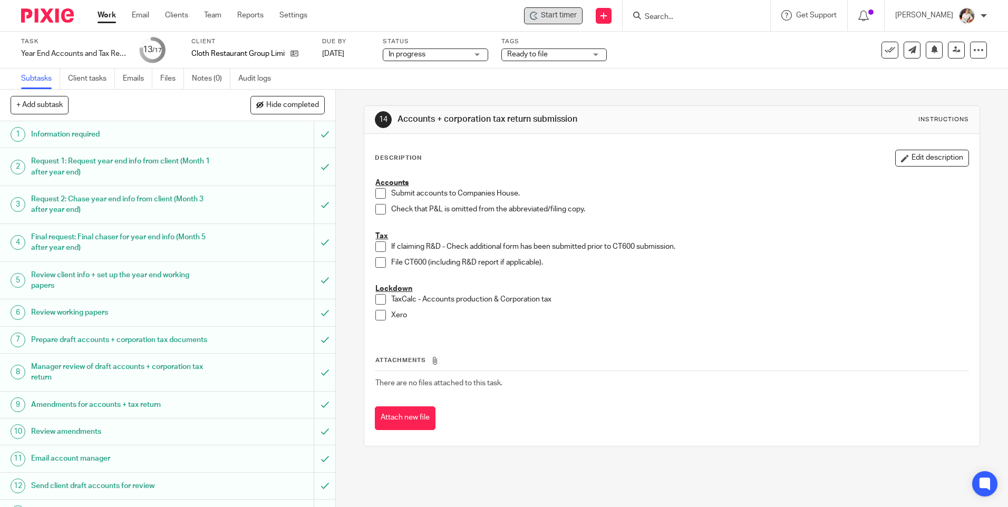
click at [551, 17] on span "Start timer" at bounding box center [559, 15] width 36 height 11
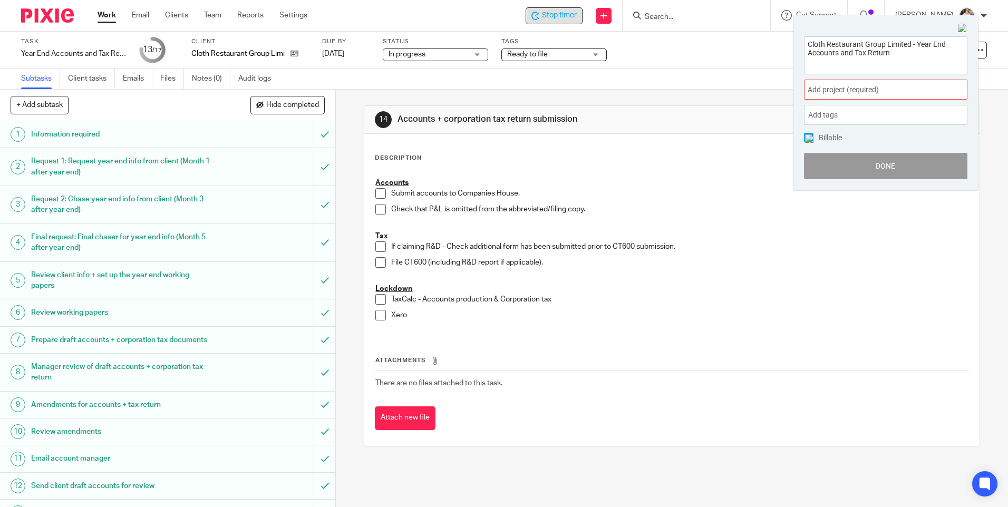
click at [928, 92] on span "Add project (required) :" at bounding box center [873, 89] width 133 height 11
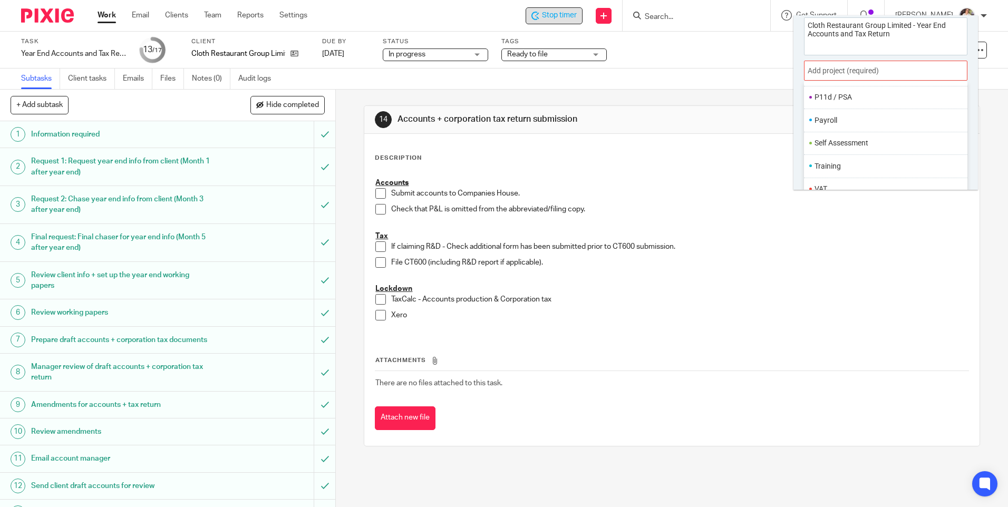
scroll to position [52, 0]
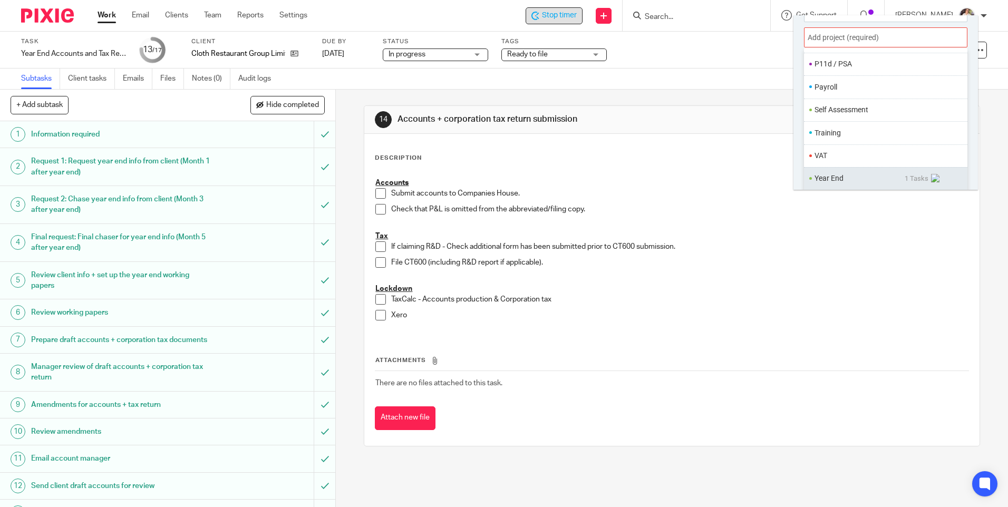
click at [825, 179] on li "Year End" at bounding box center [859, 178] width 90 height 11
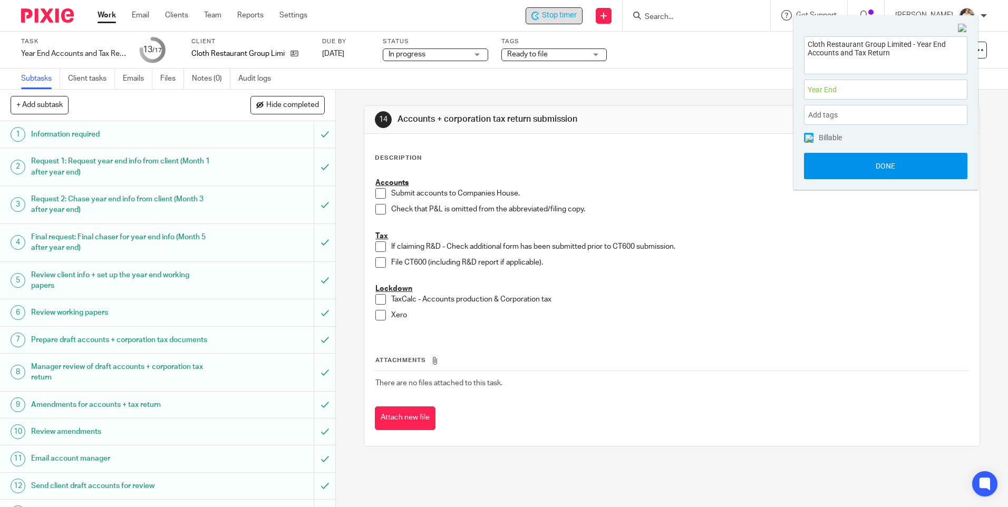
click at [826, 162] on button "Done" at bounding box center [885, 166] width 163 height 26
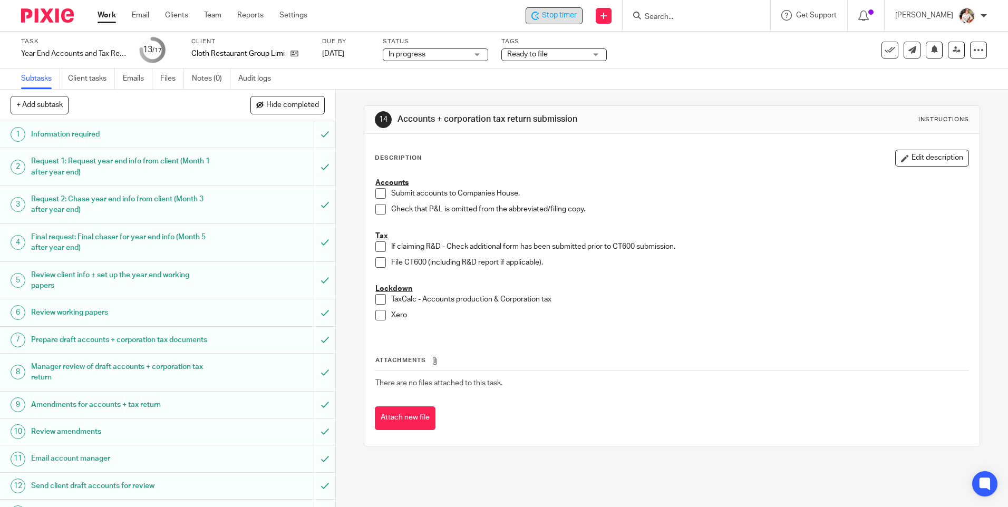
click at [378, 190] on span at bounding box center [380, 193] width 11 height 11
click at [378, 208] on span at bounding box center [380, 209] width 11 height 11
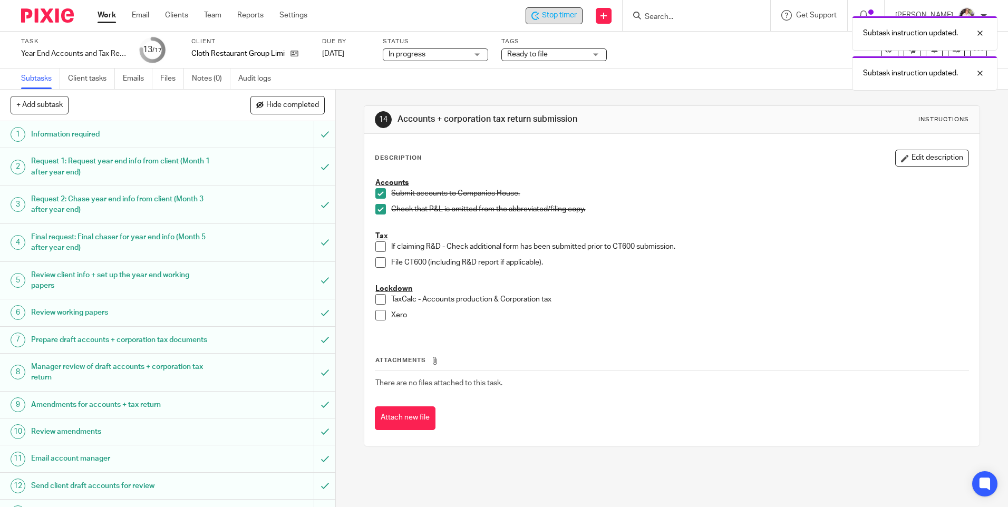
click at [379, 262] on span at bounding box center [380, 262] width 11 height 11
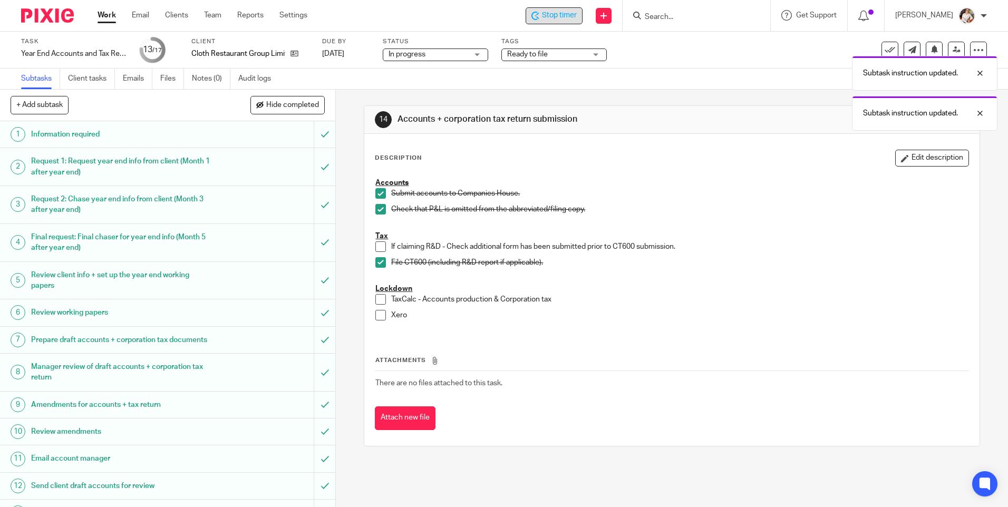
click at [376, 301] on span at bounding box center [380, 299] width 11 height 11
click at [378, 316] on span at bounding box center [380, 315] width 11 height 11
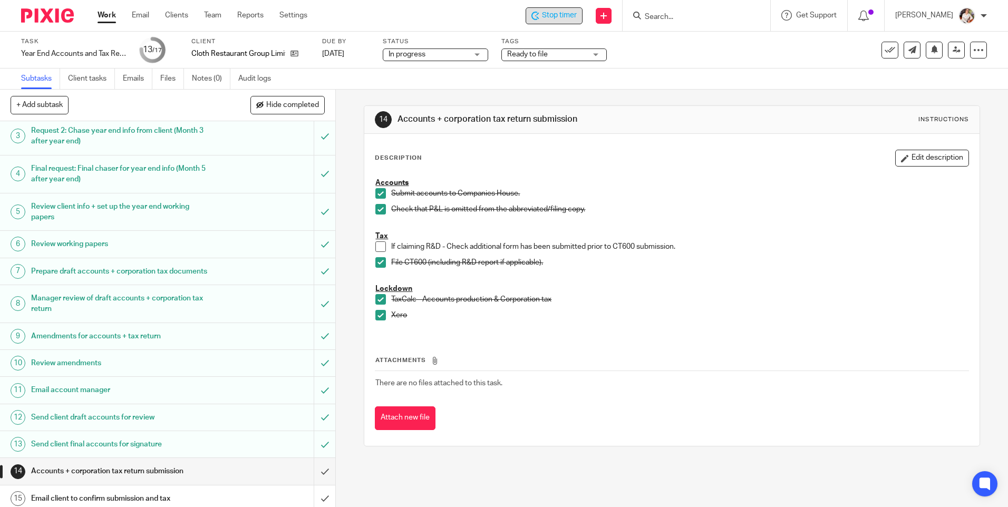
scroll to position [139, 0]
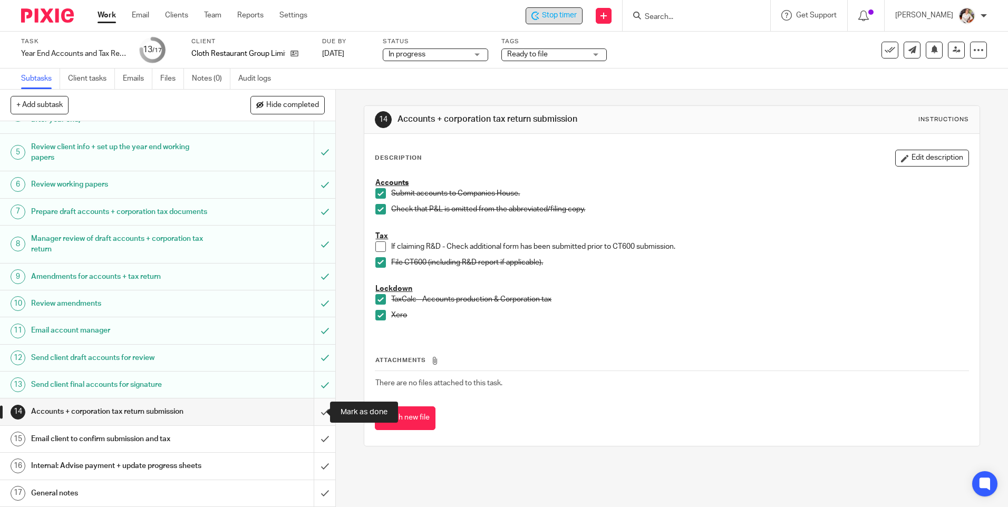
click at [312, 413] on input "submit" at bounding box center [167, 411] width 335 height 26
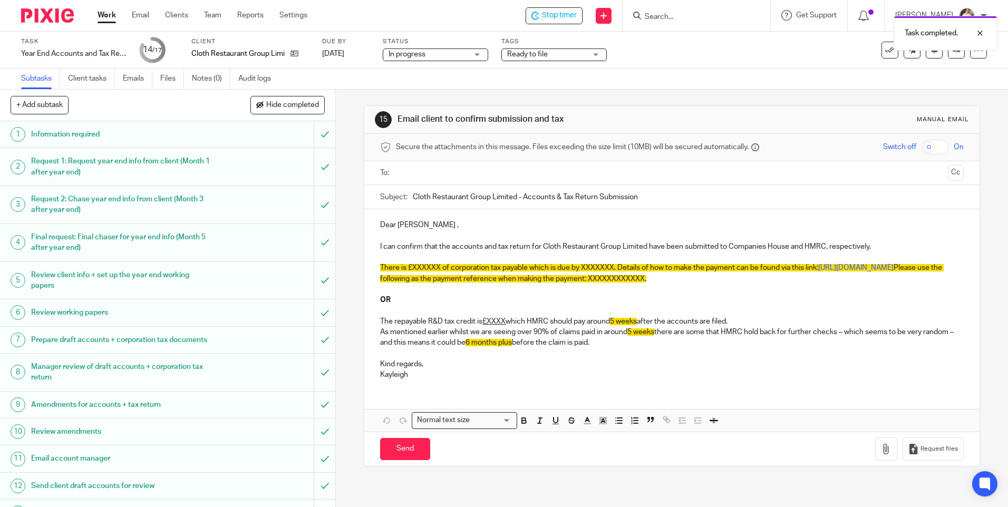
click at [557, 52] on span "Ready to file" at bounding box center [546, 54] width 79 height 11
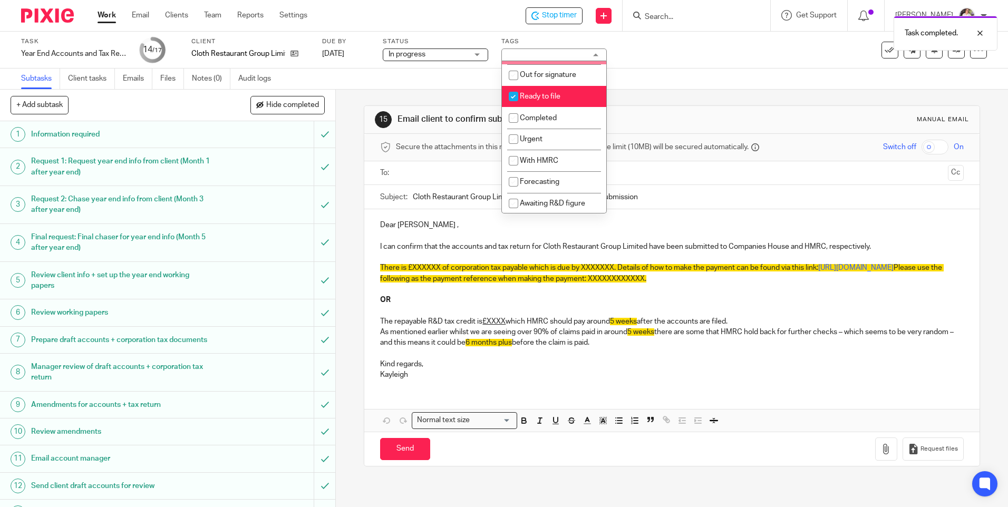
scroll to position [179, 0]
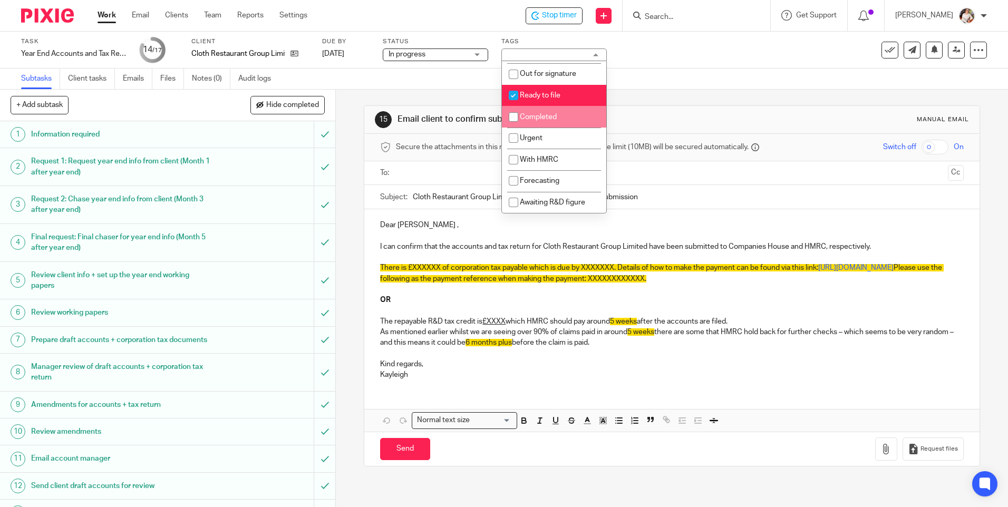
click at [544, 115] on span "Completed" at bounding box center [538, 116] width 37 height 7
checkbox input "true"
click at [544, 100] on li "Ready to file" at bounding box center [554, 96] width 104 height 22
checkbox input "false"
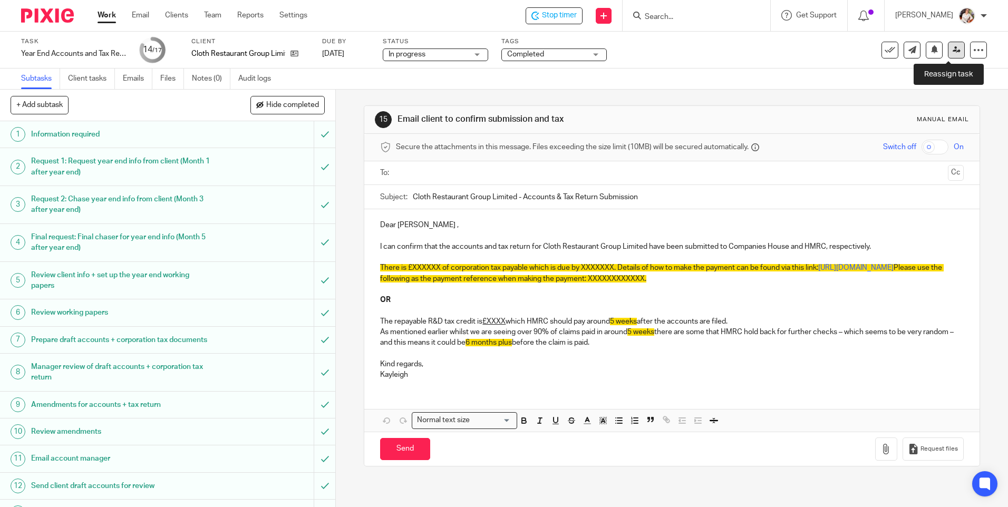
click at [952, 51] on icon at bounding box center [956, 50] width 8 height 8
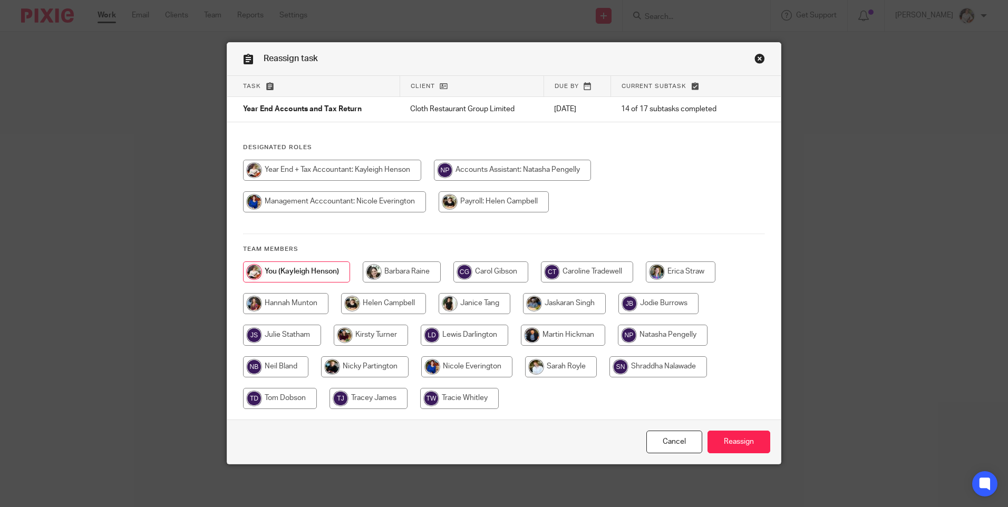
click at [577, 265] on input "radio" at bounding box center [587, 271] width 92 height 21
radio input "true"
click at [717, 438] on input "Reassign" at bounding box center [738, 442] width 63 height 23
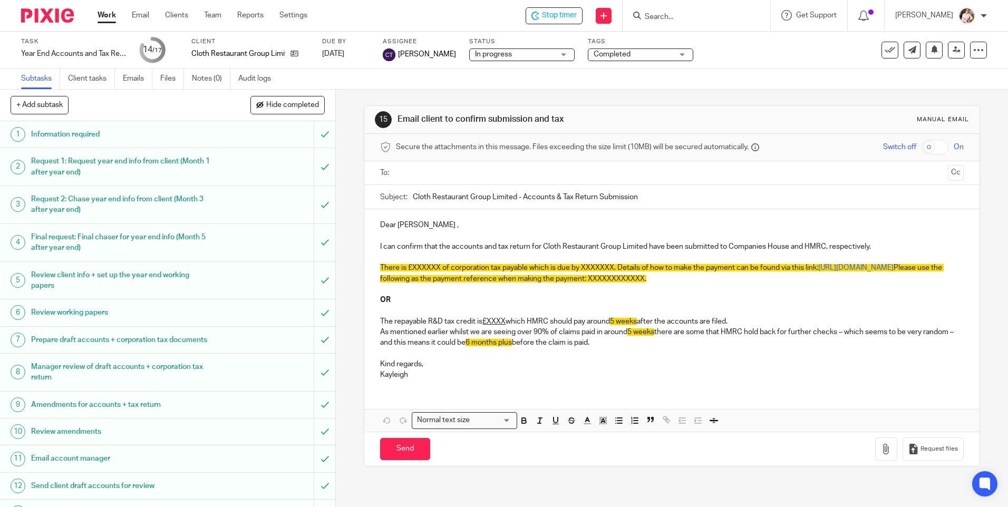
click at [553, 15] on div "Task reassigned." at bounding box center [750, 31] width 493 height 40
click at [561, 14] on span "Stop timer" at bounding box center [559, 15] width 35 height 11
drag, startPoint x: 341, startPoint y: 343, endPoint x: 340, endPoint y: 232, distance: 110.2
click at [341, 343] on div "15 Email client to confirm submission and tax Manual email Secure the attachmen…" at bounding box center [672, 298] width 672 height 417
click at [105, 16] on link "Work" at bounding box center [107, 15] width 18 height 11
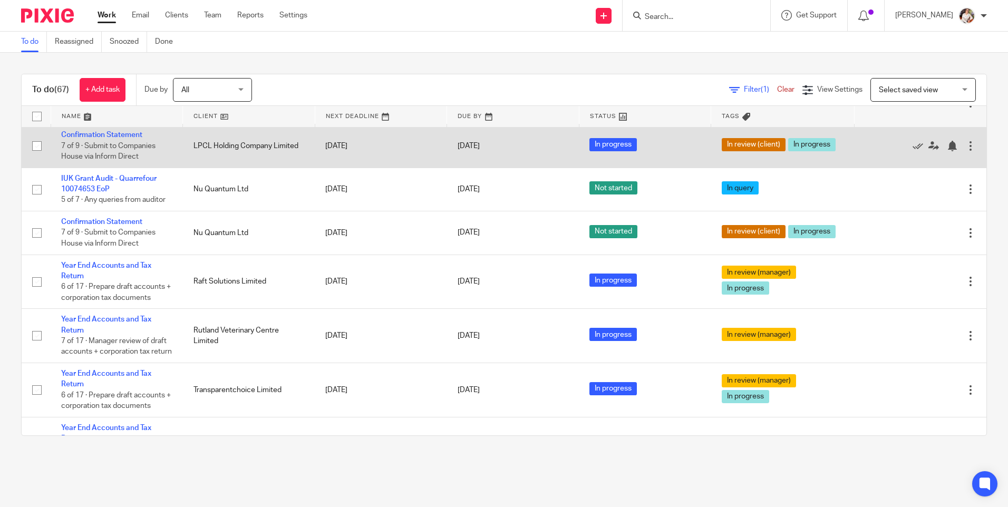
scroll to position [264, 0]
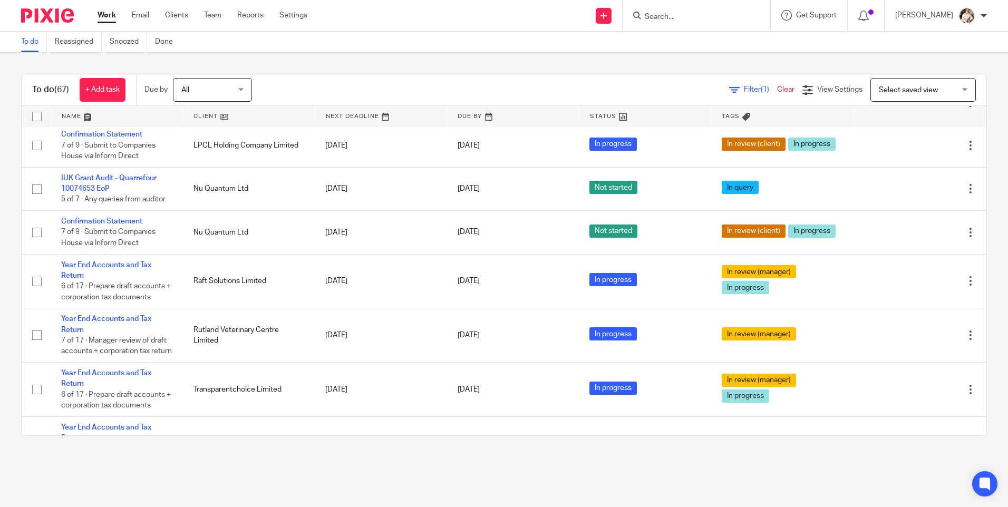
drag, startPoint x: 290, startPoint y: 328, endPoint x: 258, endPoint y: 472, distance: 148.1
click at [258, 472] on main "To do Reassigned Snoozed Done To do (67) + Add task Due by All All Today Tomorr…" at bounding box center [504, 253] width 1008 height 507
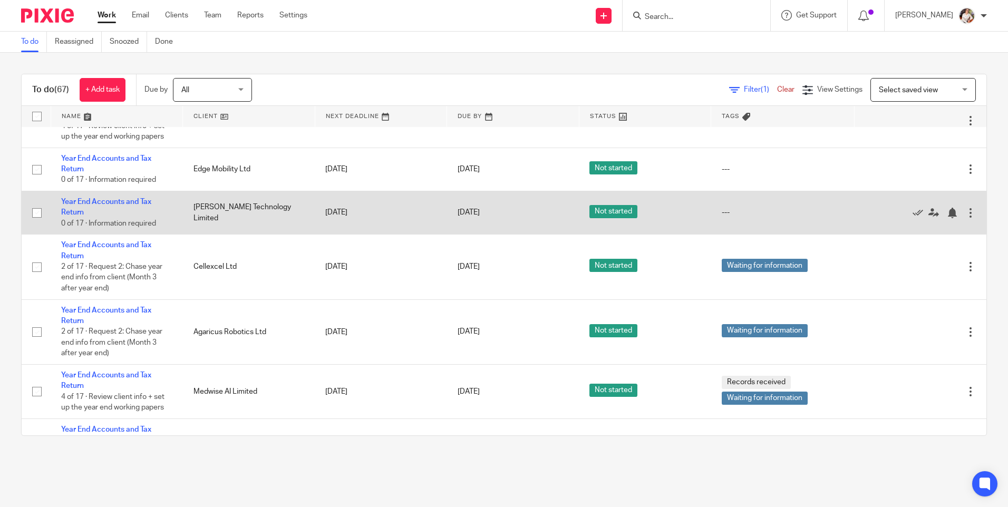
scroll to position [3145, 0]
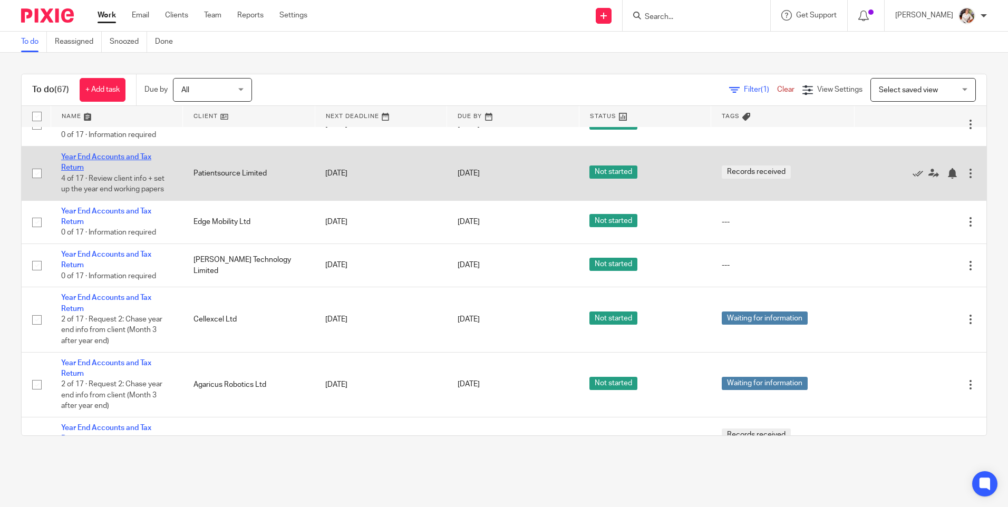
click at [112, 171] on link "Year End Accounts and Tax Return" at bounding box center [106, 162] width 90 height 18
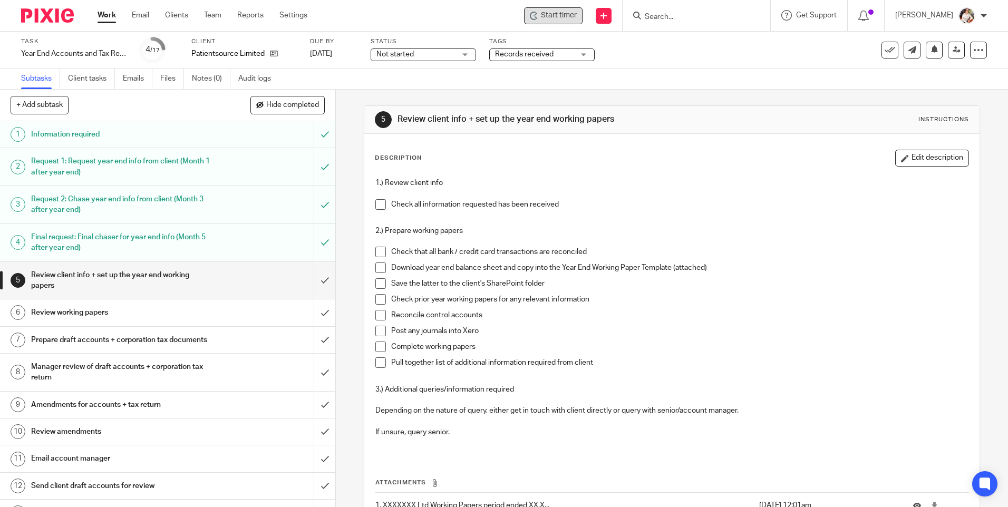
click at [551, 18] on span "Start timer" at bounding box center [559, 15] width 36 height 11
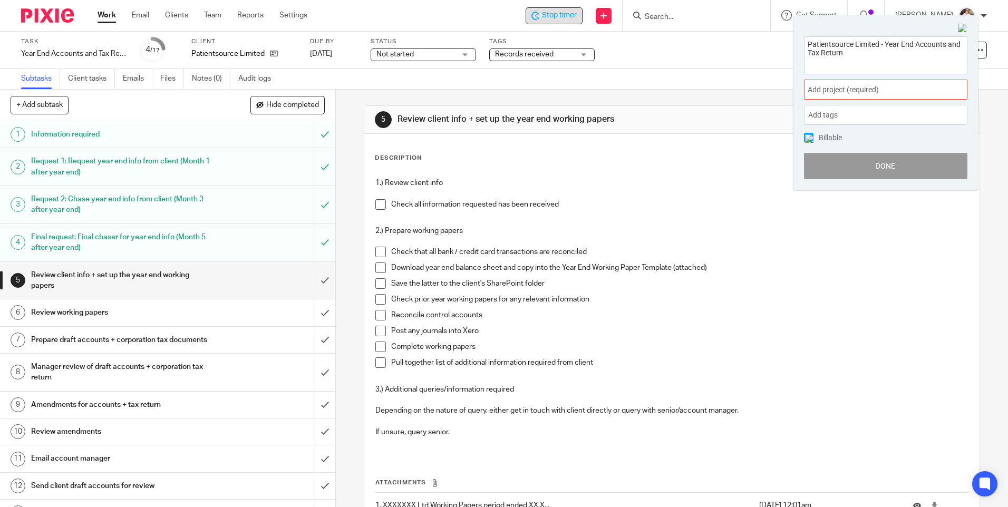
click at [877, 91] on span "Add project (required) :" at bounding box center [873, 89] width 133 height 11
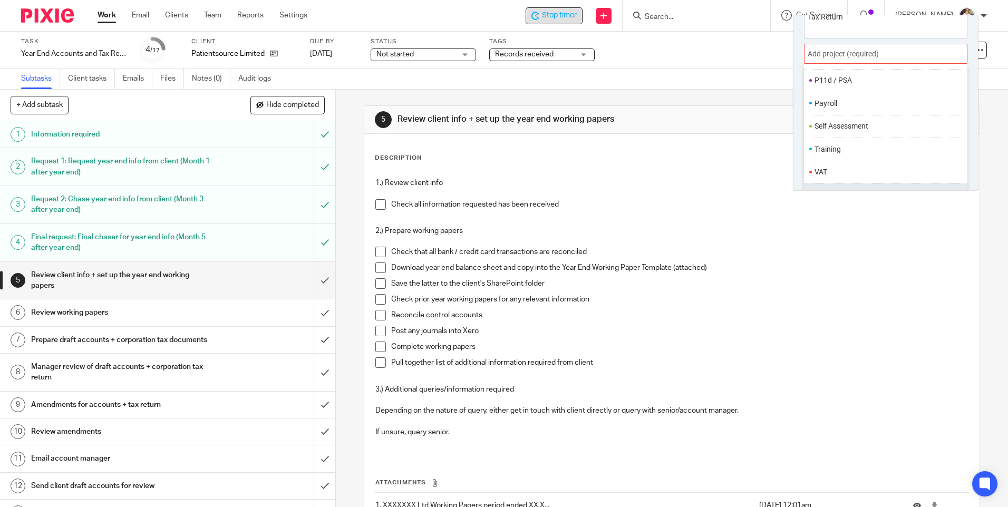
scroll to position [52, 0]
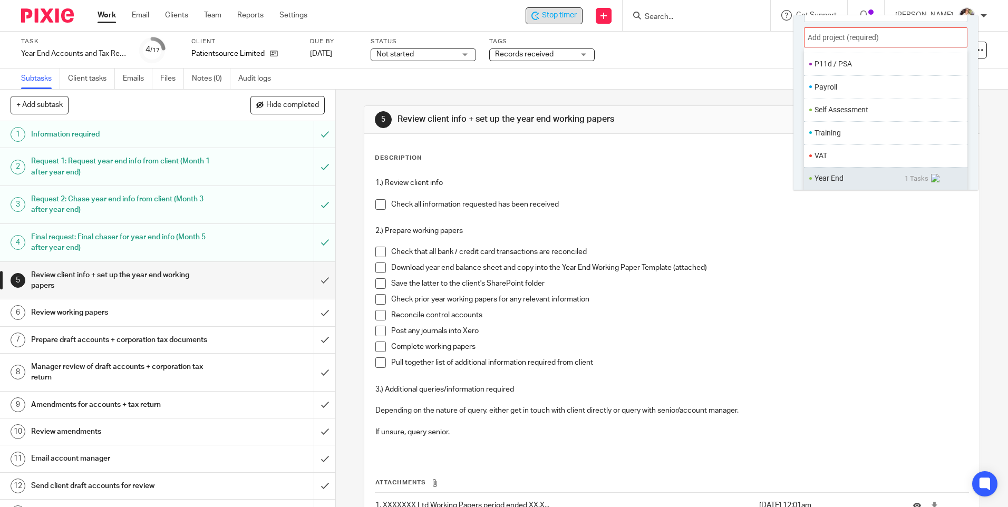
click at [844, 180] on li "Year End" at bounding box center [859, 178] width 90 height 11
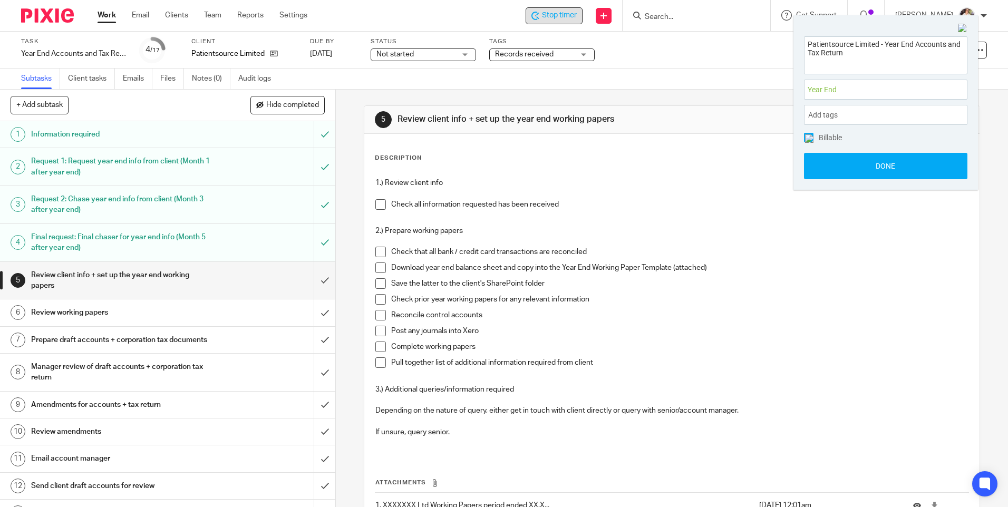
scroll to position [0, 0]
click at [841, 167] on button "Done" at bounding box center [885, 166] width 163 height 26
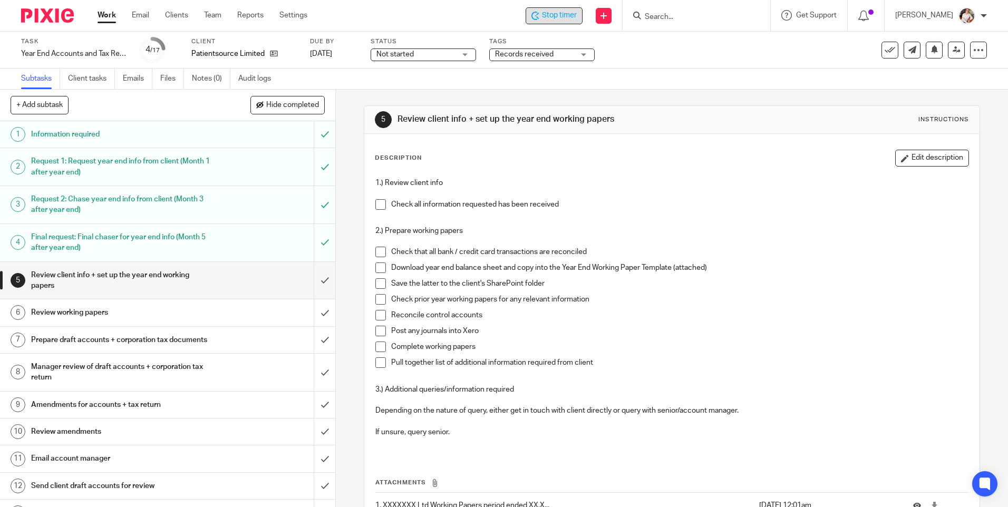
click at [555, 13] on span "Stop timer" at bounding box center [559, 15] width 35 height 11
